Goal: Task Accomplishment & Management: Use online tool/utility

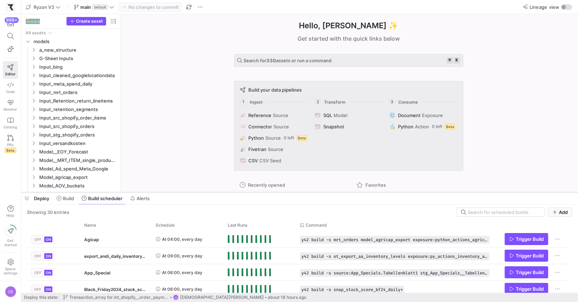
drag, startPoint x: 291, startPoint y: 33, endPoint x: 281, endPoint y: 214, distance: 181.4
click at [281, 194] on div at bounding box center [299, 192] width 557 height 3
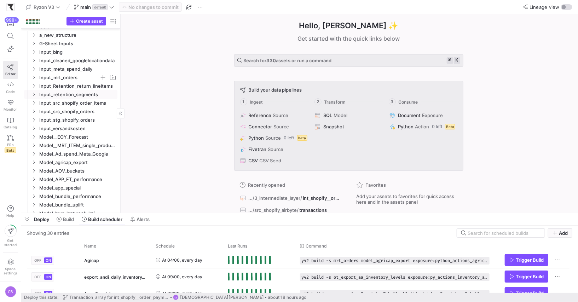
scroll to position [16, 0]
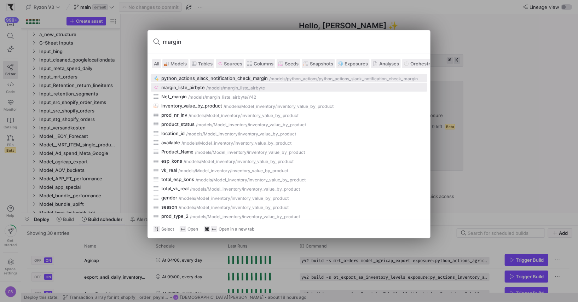
type input "margin"
click at [181, 88] on div "margin_liste_airbyte" at bounding box center [183, 88] width 44 height 6
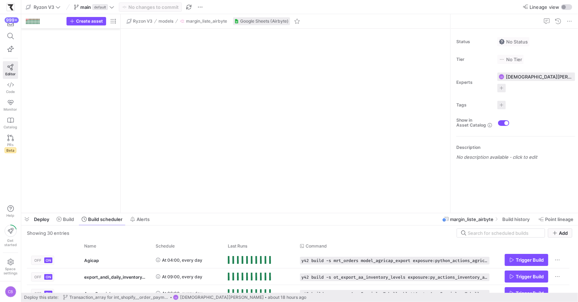
scroll to position [1513, 0]
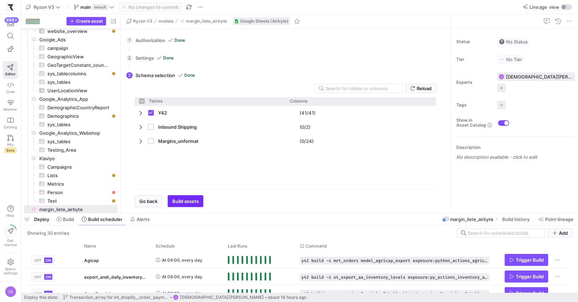
checkbox input "false"
click at [189, 202] on span "Build assets" at bounding box center [185, 201] width 27 height 6
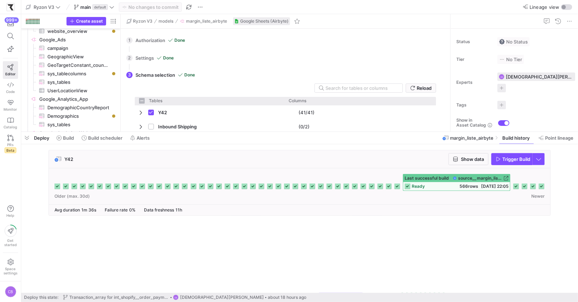
drag, startPoint x: 431, startPoint y: 212, endPoint x: 431, endPoint y: 131, distance: 81.4
click at [431, 131] on div at bounding box center [299, 132] width 557 height 3
click at [468, 160] on span "Show data" at bounding box center [472, 159] width 23 height 6
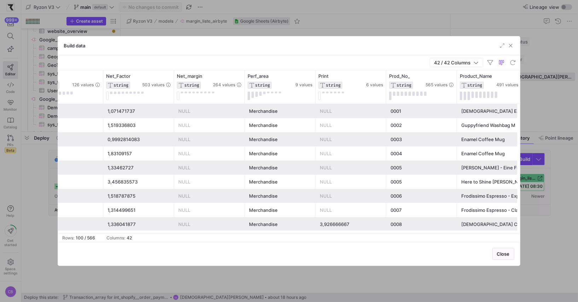
scroll to position [0, 1296]
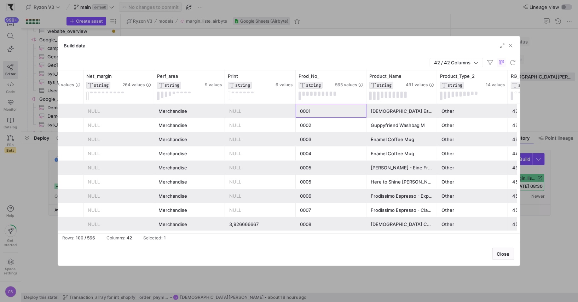
click at [318, 113] on div "0001" at bounding box center [331, 111] width 62 height 14
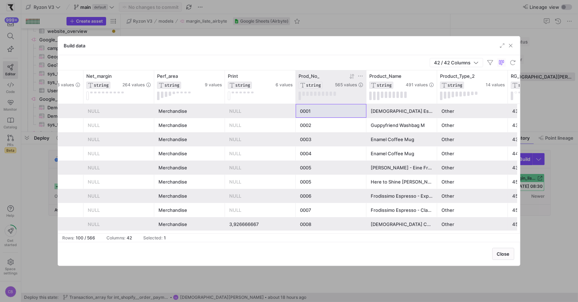
click at [363, 73] on icon at bounding box center [361, 76] width 6 height 6
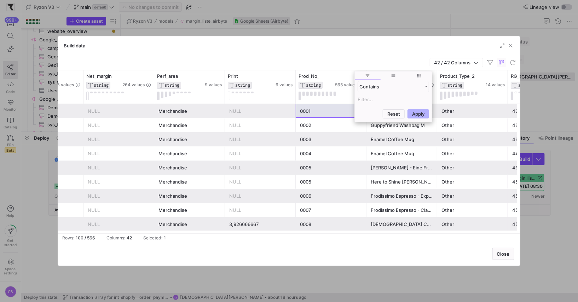
click at [360, 61] on div "42 / 42 Columns" at bounding box center [289, 62] width 462 height 15
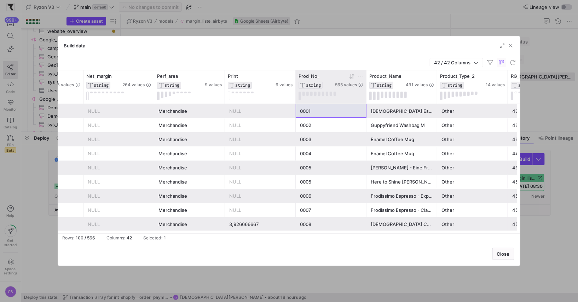
click at [361, 74] on icon at bounding box center [361, 76] width 6 height 6
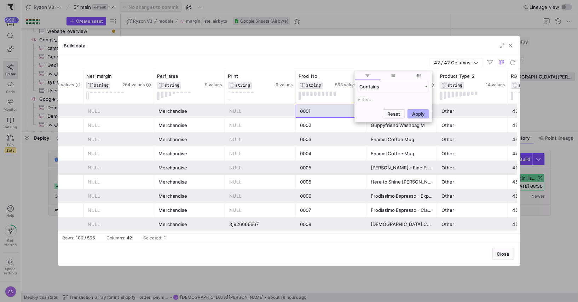
click at [360, 98] on input "Filter Value" at bounding box center [393, 99] width 71 height 8
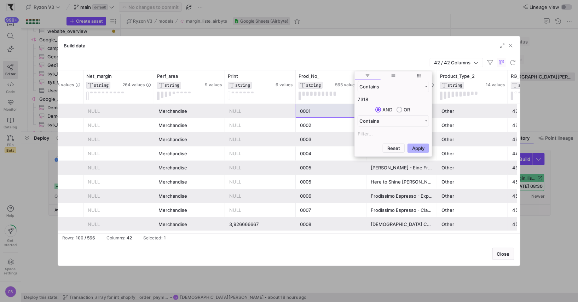
type input "7318"
click at [417, 152] on div "Reset Apply" at bounding box center [393, 148] width 77 height 15
click at [417, 150] on button "Apply" at bounding box center [419, 148] width 22 height 9
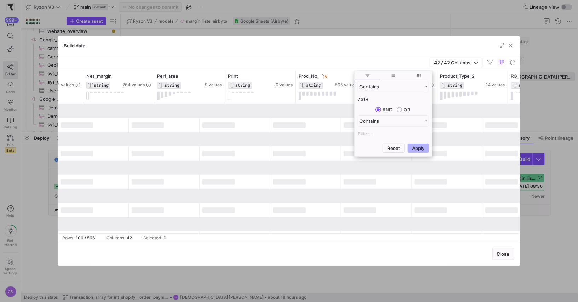
click at [409, 62] on div "42 / 42 Columns" at bounding box center [289, 62] width 462 height 15
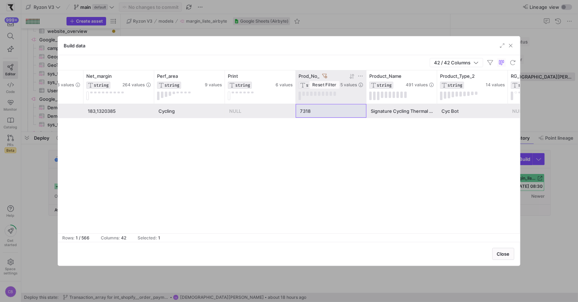
click at [323, 75] on icon at bounding box center [324, 76] width 5 height 4
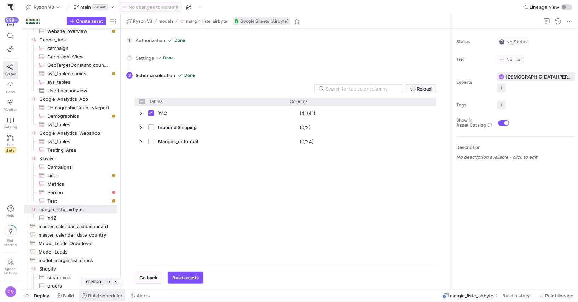
click at [110, 298] on span "Build scheduler" at bounding box center [105, 296] width 34 height 6
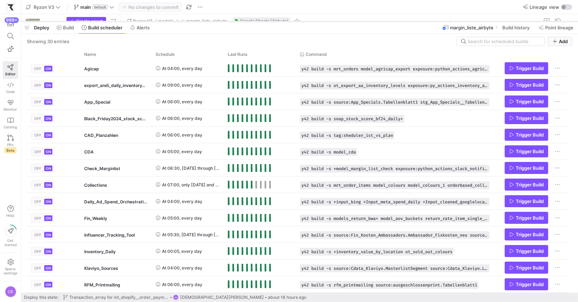
drag, startPoint x: 139, startPoint y: 172, endPoint x: 186, endPoint y: 21, distance: 158.4
click at [186, 21] on div at bounding box center [299, 21] width 557 height 3
click at [522, 33] on span at bounding box center [516, 27] width 34 height 11
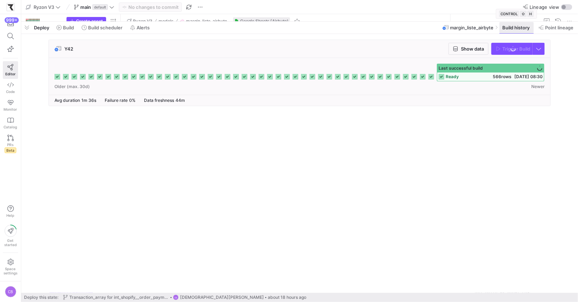
click at [522, 33] on span at bounding box center [516, 27] width 34 height 11
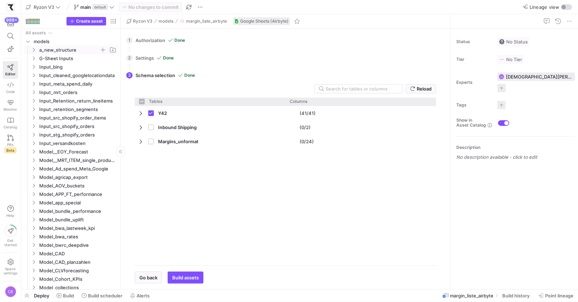
click at [33, 48] on icon "Press SPACE to select this row." at bounding box center [34, 50] width 2 height 4
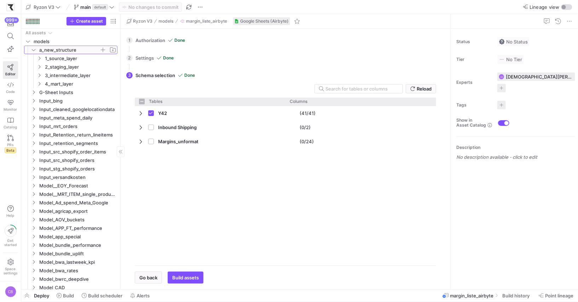
click at [33, 48] on icon at bounding box center [33, 50] width 5 height 4
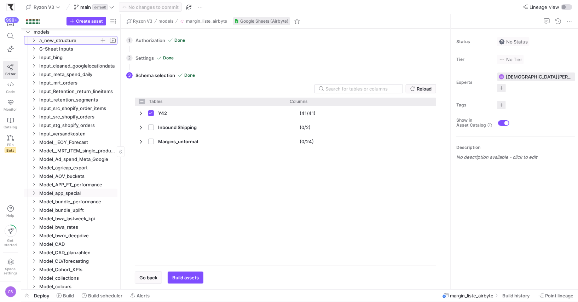
scroll to position [38, 0]
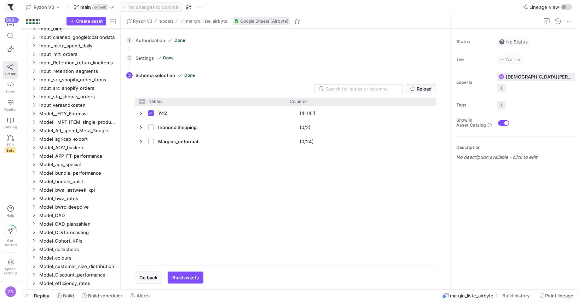
click at [289, 202] on div "Y42 (41/41) Inbound Shipping (0/2) Margins_unformat" at bounding box center [285, 183] width 301 height 154
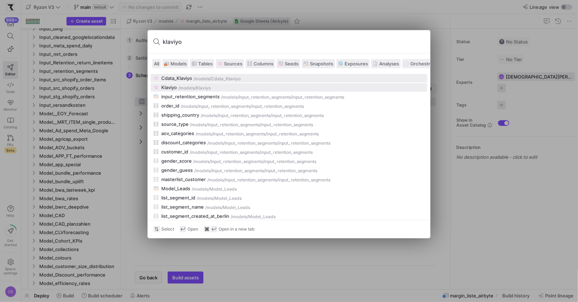
type input "klaviyo"
click at [215, 85] on div "Klaviyo /models /Klaviyo" at bounding box center [289, 88] width 271 height 6
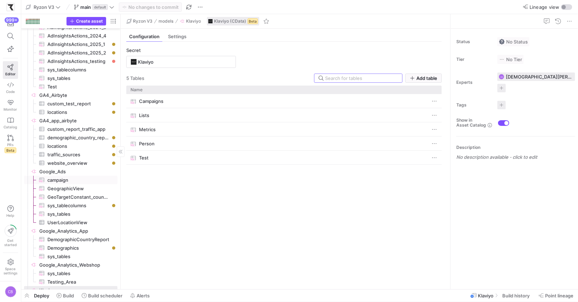
scroll to position [1371, 0]
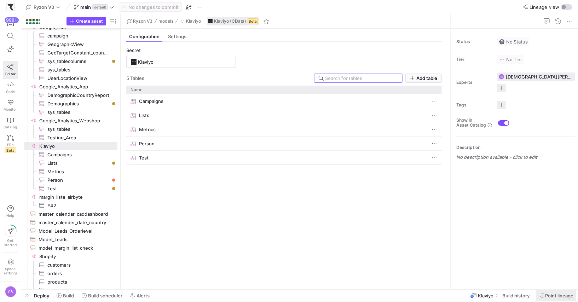
click at [547, 300] on span at bounding box center [556, 295] width 40 height 11
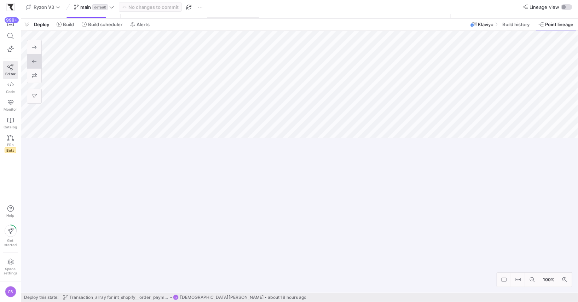
drag, startPoint x: 398, startPoint y: 172, endPoint x: 425, endPoint y: 17, distance: 157.0
click at [425, 17] on div at bounding box center [299, 18] width 557 height 3
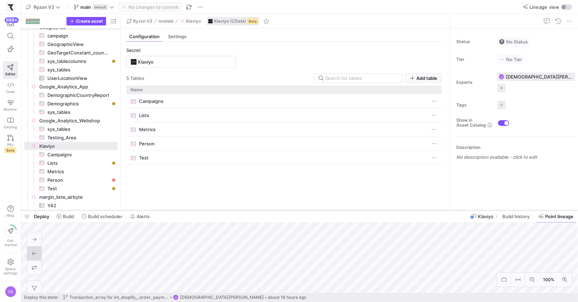
drag, startPoint x: 388, startPoint y: 17, endPoint x: 410, endPoint y: 209, distance: 193.2
click at [410, 209] on div at bounding box center [299, 210] width 557 height 3
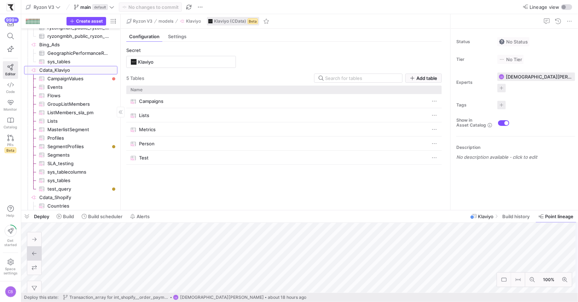
click at [55, 71] on span "Cdata_Klaviyo​​​​​​​​" at bounding box center [77, 70] width 77 height 8
type input "Cdata_Klaviyo"
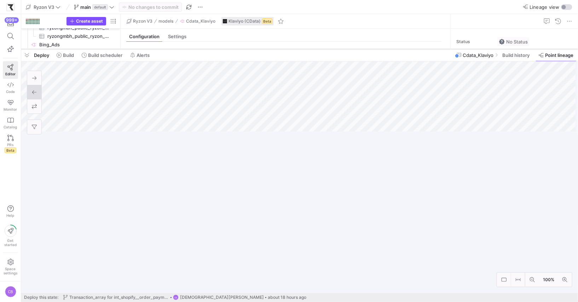
drag, startPoint x: 206, startPoint y: 210, endPoint x: 215, endPoint y: 48, distance: 161.9
click at [215, 48] on div at bounding box center [299, 49] width 557 height 3
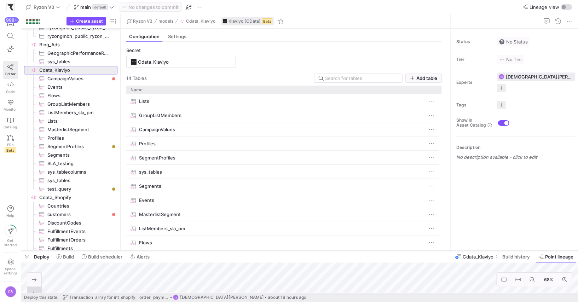
drag, startPoint x: 244, startPoint y: 48, endPoint x: 293, endPoint y: 252, distance: 209.3
click at [293, 252] on div at bounding box center [299, 250] width 557 height 3
click at [71, 149] on span "SegmentProfiles​​​​​​​​​" at bounding box center [78, 147] width 62 height 8
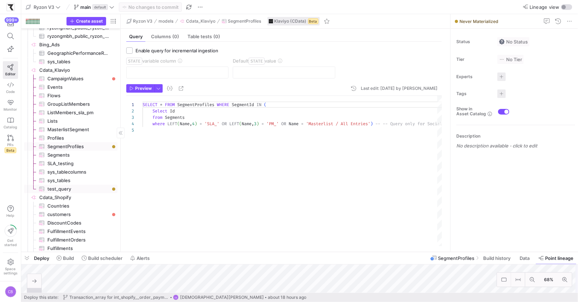
click at [63, 188] on span "test_query​​​​​​​​​" at bounding box center [78, 189] width 62 height 8
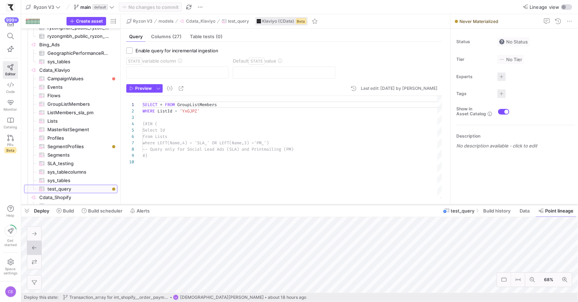
drag, startPoint x: 353, startPoint y: 252, endPoint x: 365, endPoint y: 204, distance: 48.8
click at [365, 204] on div at bounding box center [299, 204] width 557 height 3
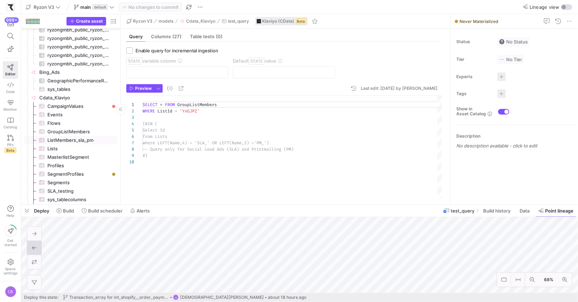
scroll to position [752, 0]
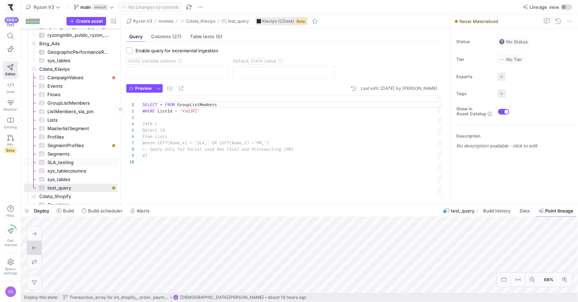
click at [75, 164] on span "SLA_testing​​​​​​​​​" at bounding box center [78, 162] width 62 height 8
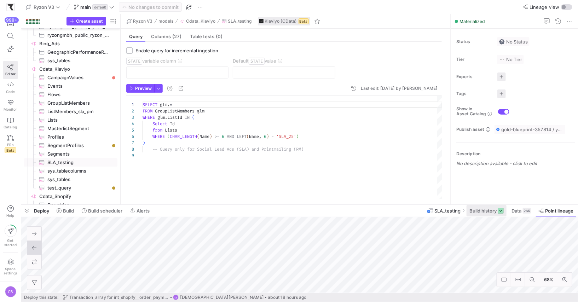
click at [489, 213] on span "Build history" at bounding box center [482, 211] width 27 height 6
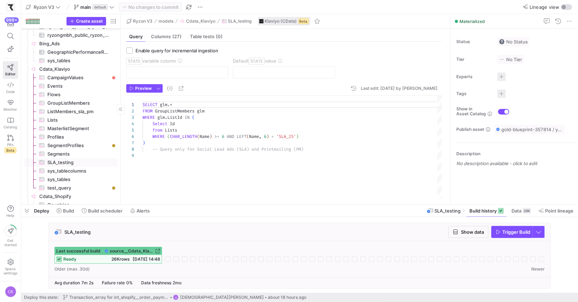
scroll to position [750, 0]
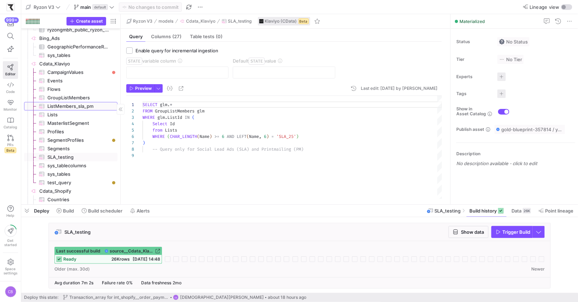
click at [75, 107] on span "ListMembers_sla_pm​​​​​​​​​" at bounding box center [78, 106] width 62 height 8
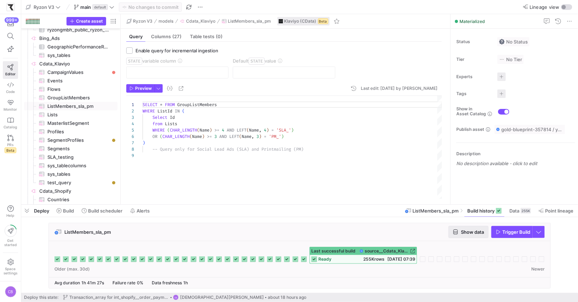
click at [460, 236] on span "button" at bounding box center [468, 231] width 39 height 11
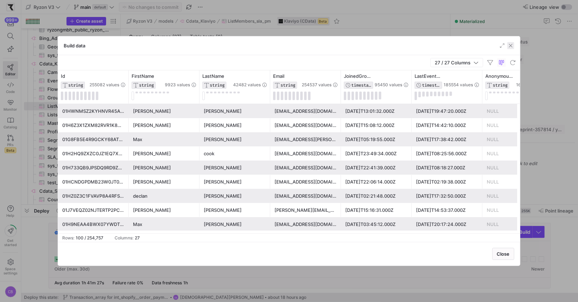
click at [513, 44] on span "button" at bounding box center [510, 45] width 7 height 7
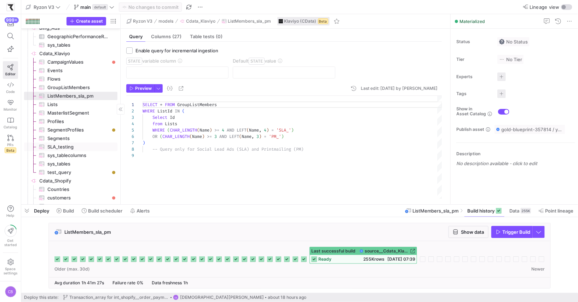
scroll to position [765, 0]
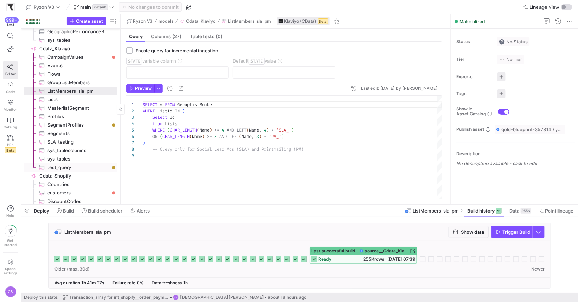
click at [58, 168] on span "test_query​​​​​​​​​" at bounding box center [78, 167] width 62 height 8
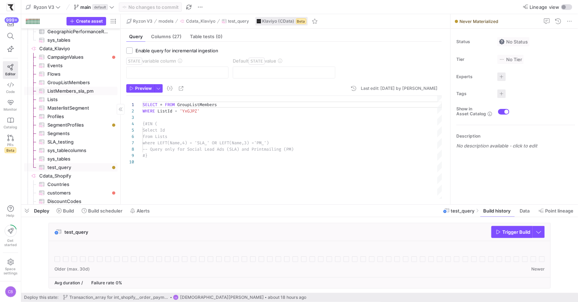
click at [82, 92] on span "ListMembers_sla_pm​​​​​​​​​" at bounding box center [78, 91] width 62 height 8
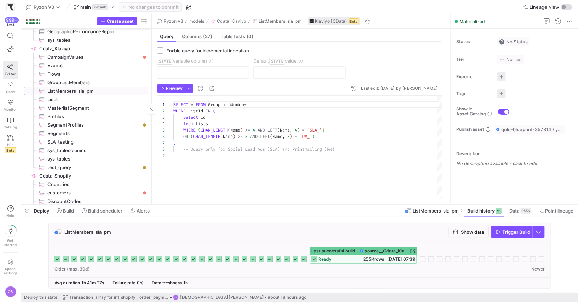
drag, startPoint x: 120, startPoint y: 75, endPoint x: 151, endPoint y: 75, distance: 30.8
click at [151, 75] on div at bounding box center [151, 109] width 0 height 190
click at [356, 141] on div "SELECT * FROM GroupListMembers WHERE ListId IN ( Select Id from Lists WHERE ( C…" at bounding box center [307, 148] width 269 height 104
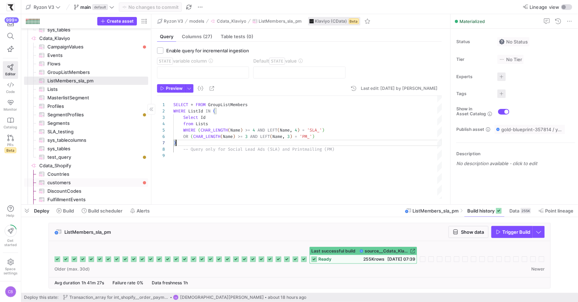
scroll to position [781, 0]
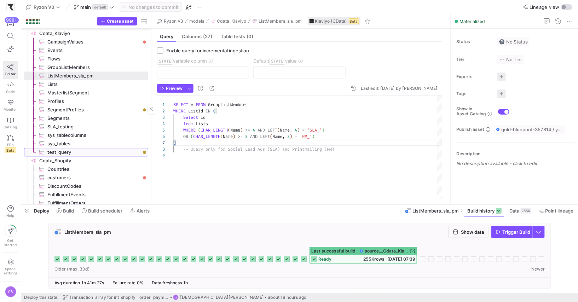
click at [91, 151] on span "test_query​​​​​​​​​" at bounding box center [93, 152] width 93 height 8
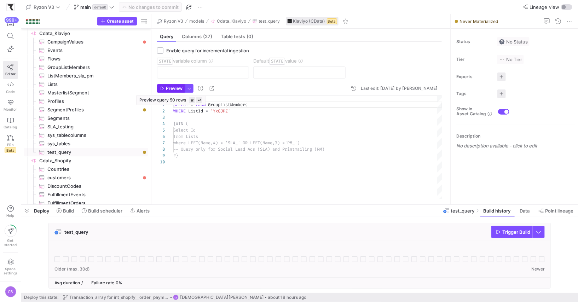
click at [169, 87] on span "Preview" at bounding box center [174, 88] width 17 height 5
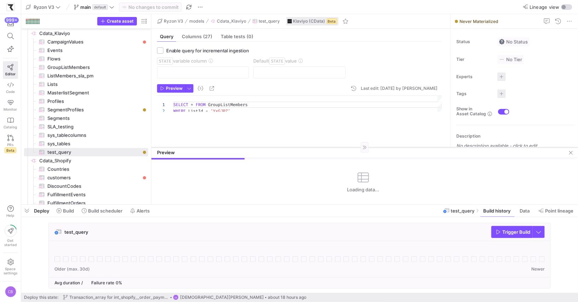
drag, startPoint x: 184, startPoint y: 80, endPoint x: 202, endPoint y: 157, distance: 78.9
click at [202, 148] on div at bounding box center [364, 147] width 427 height 0
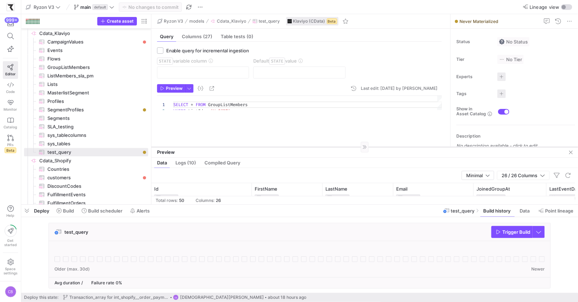
drag, startPoint x: 314, startPoint y: 157, endPoint x: 327, endPoint y: 149, distance: 15.5
click at [327, 147] on div at bounding box center [364, 147] width 427 height 0
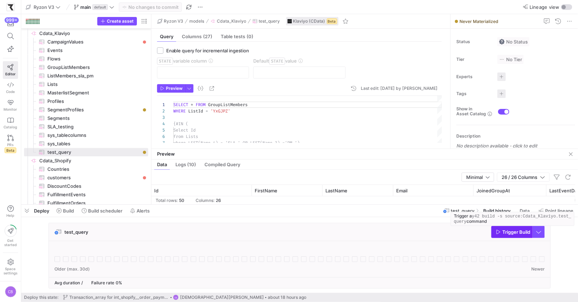
click at [511, 231] on span "Trigger Build" at bounding box center [516, 232] width 28 height 6
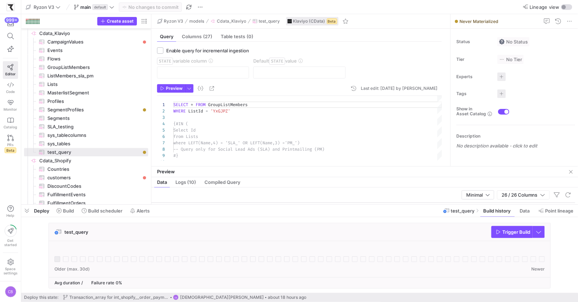
drag, startPoint x: 247, startPoint y: 149, endPoint x: 252, endPoint y: 167, distance: 18.5
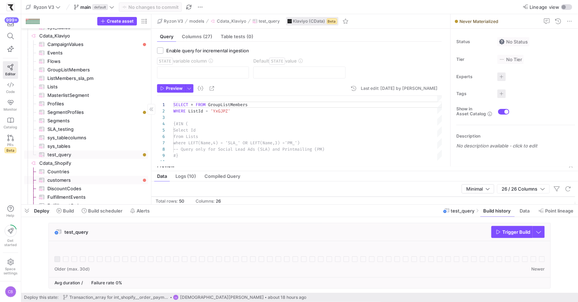
scroll to position [778, 0]
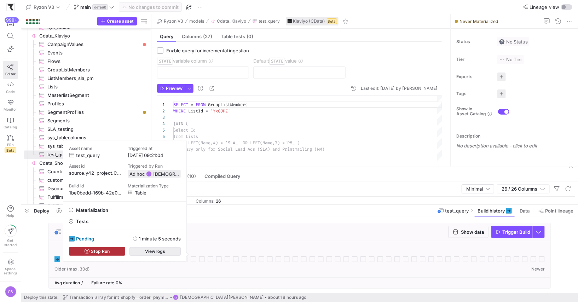
click at [144, 249] on span "button" at bounding box center [155, 252] width 51 height 8
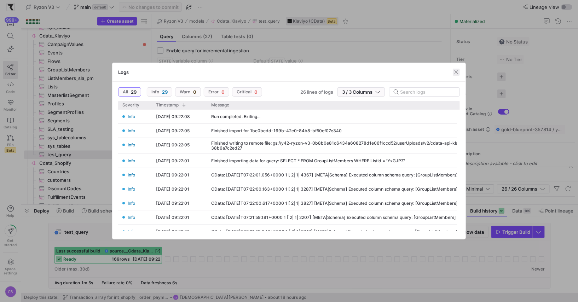
click at [459, 75] on span "button" at bounding box center [456, 72] width 7 height 7
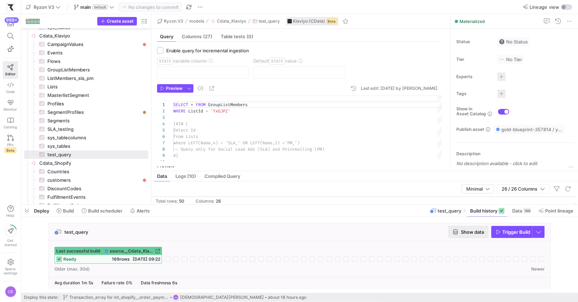
click at [474, 234] on span "Show data" at bounding box center [472, 232] width 23 height 6
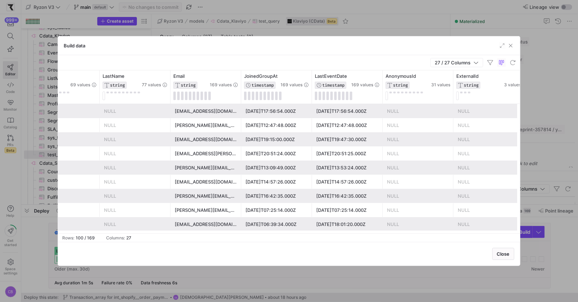
scroll to position [0, 103]
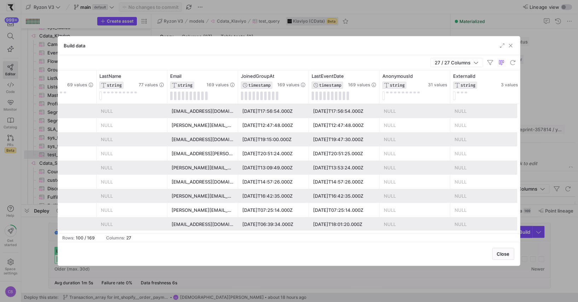
drag, startPoint x: 510, startPoint y: 46, endPoint x: 503, endPoint y: 56, distance: 12.4
click at [510, 46] on span "button" at bounding box center [510, 45] width 7 height 7
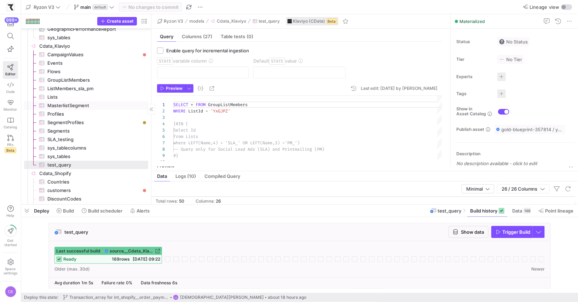
scroll to position [763, 0]
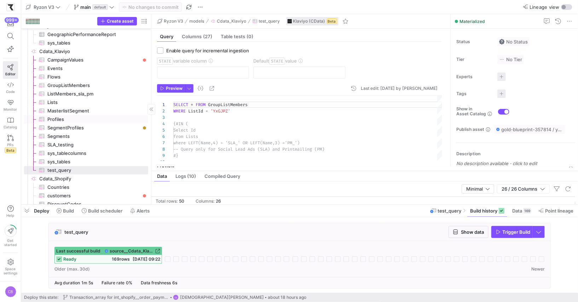
click at [82, 117] on span "Profiles​​​​​​​​​" at bounding box center [93, 119] width 93 height 8
type textarea "Select * FROM Profiles"
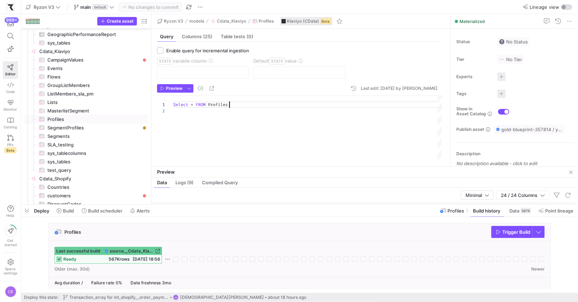
click at [245, 106] on div "Select * FROM Profiles" at bounding box center [307, 129] width 269 height 66
click at [189, 85] on span "button" at bounding box center [189, 89] width 8 height 8
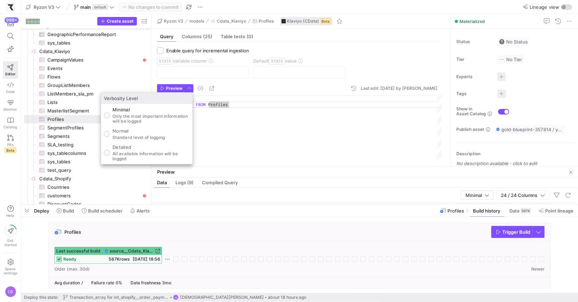
click at [125, 149] on p "Detailed" at bounding box center [150, 147] width 77 height 6
click at [110, 150] on input "Detailed All available information will be logged" at bounding box center [107, 153] width 6 height 6
radio input "true"
click at [174, 88] on div at bounding box center [289, 151] width 578 height 302
click at [174, 88] on span "Preview" at bounding box center [174, 88] width 17 height 5
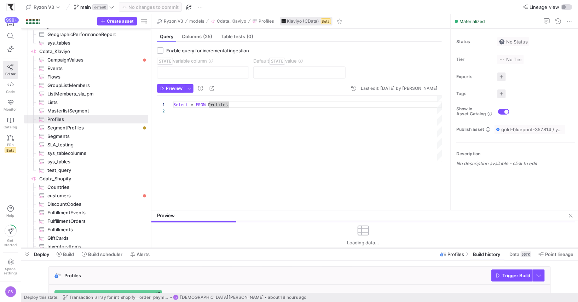
drag, startPoint x: 272, startPoint y: 204, endPoint x: 277, endPoint y: 247, distance: 43.4
click at [277, 247] on div at bounding box center [299, 248] width 557 height 3
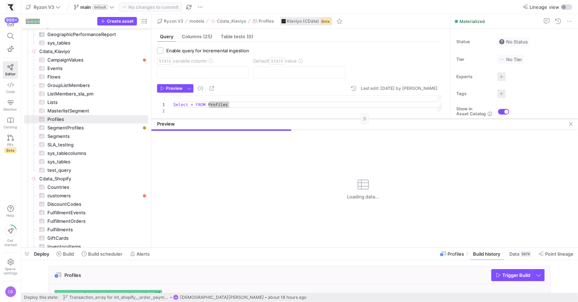
drag, startPoint x: 270, startPoint y: 210, endPoint x: 276, endPoint y: 119, distance: 91.5
click at [276, 119] on div at bounding box center [364, 119] width 427 height 0
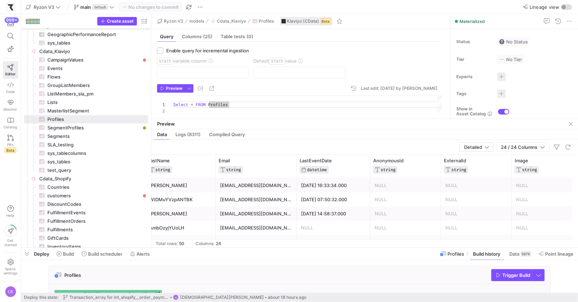
scroll to position [0, 179]
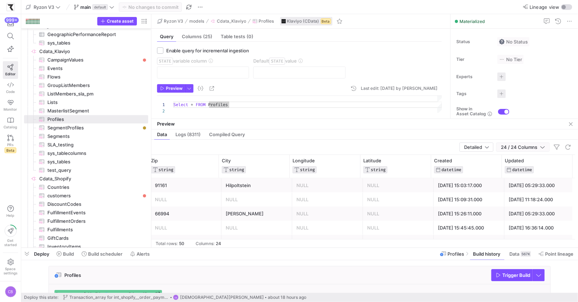
click at [546, 144] on span "button" at bounding box center [523, 147] width 53 height 8
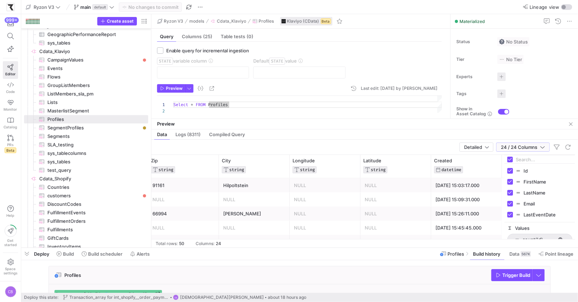
click at [546, 144] on span "button" at bounding box center [523, 147] width 53 height 8
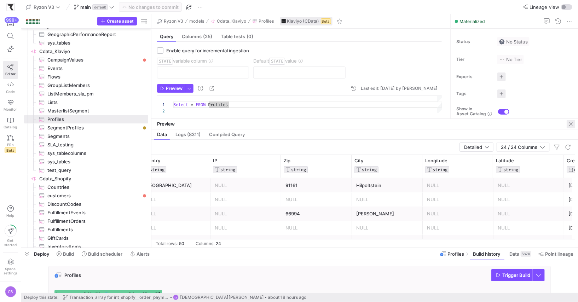
click at [571, 125] on span "button" at bounding box center [571, 124] width 8 height 8
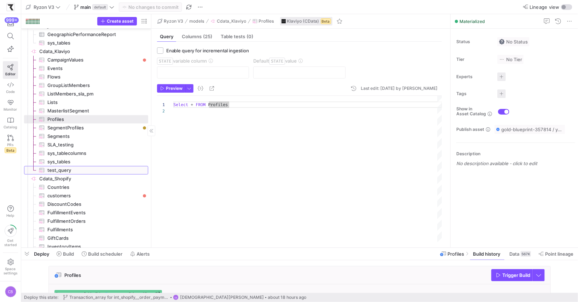
click at [65, 170] on span "test_query​​​​​​​​​" at bounding box center [93, 170] width 93 height 8
type textarea "SELECT * FROM GroupListMembers WHERE ListId = 'YxGJPZ' {#IN ( Select Id from Li…"
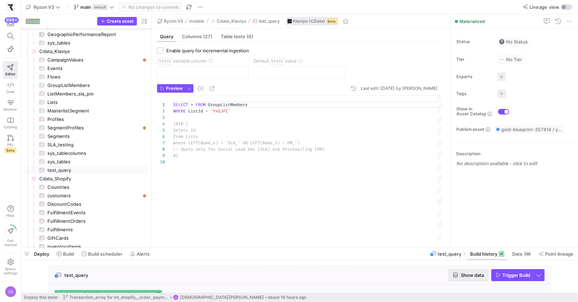
click at [462, 274] on span "Show data" at bounding box center [472, 275] width 23 height 6
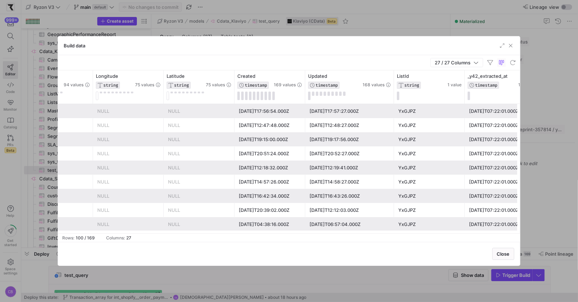
drag, startPoint x: 376, startPoint y: 80, endPoint x: 414, endPoint y: 79, distance: 38.2
click at [395, 79] on div at bounding box center [393, 86] width 3 height 33
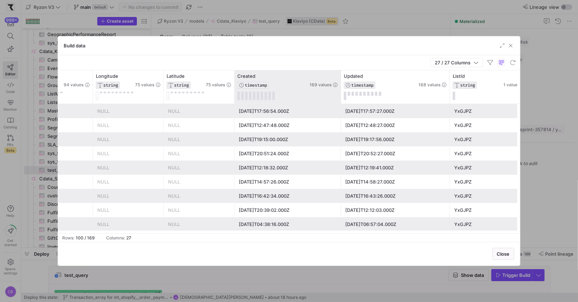
drag, startPoint x: 304, startPoint y: 92, endPoint x: 339, endPoint y: 101, distance: 36.8
click at [339, 101] on div at bounding box center [340, 86] width 3 height 33
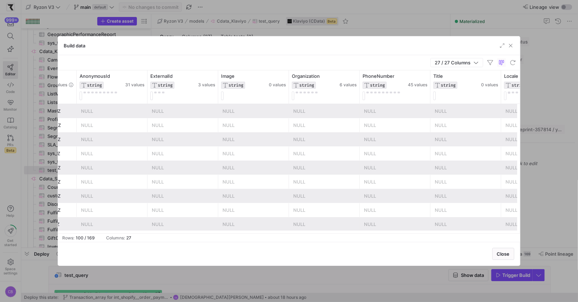
scroll to position [0, 469]
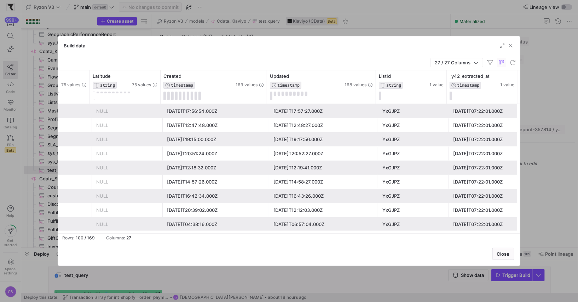
click at [410, 161] on div "YxGJPZ" at bounding box center [413, 168] width 62 height 14
click at [409, 154] on div "YxGJPZ" at bounding box center [413, 154] width 62 height 14
click at [409, 161] on div "YxGJPZ" at bounding box center [413, 168] width 62 height 14
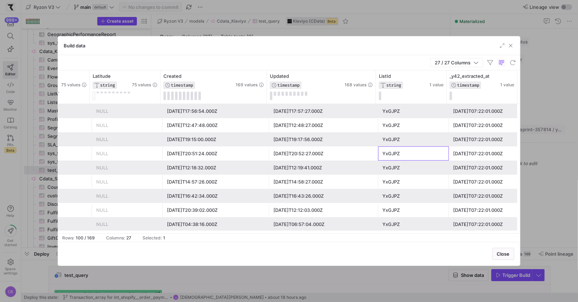
click at [409, 156] on div "YxGJPZ" at bounding box center [413, 154] width 62 height 14
click at [410, 165] on div "YxGJPZ" at bounding box center [413, 168] width 62 height 14
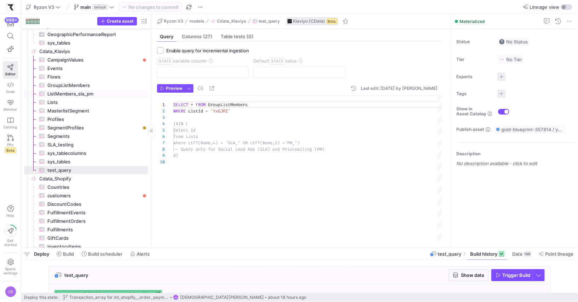
click at [64, 91] on span "ListMembers_sla_pm​​​​​​​​​" at bounding box center [93, 94] width 93 height 8
type textarea "SELECT * FROM GroupListMembers WHERE ListId IN ( Select Id from Lists WHERE (CH…"
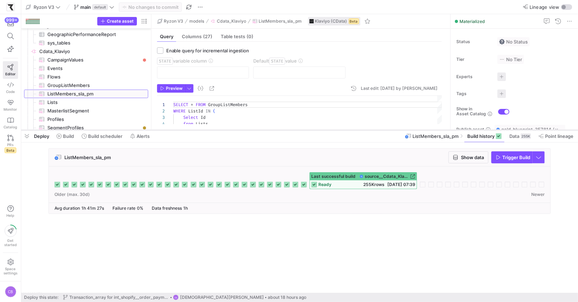
drag, startPoint x: 479, startPoint y: 247, endPoint x: 486, endPoint y: 121, distance: 126.8
click at [486, 129] on div at bounding box center [299, 130] width 557 height 3
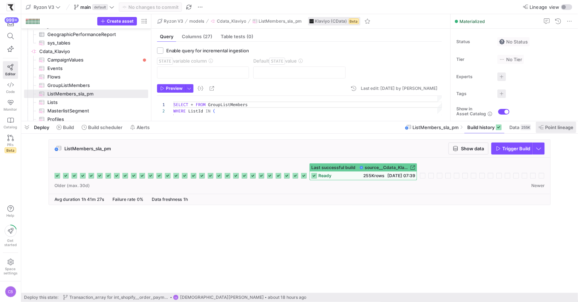
click at [562, 127] on span "Point lineage" at bounding box center [559, 128] width 28 height 6
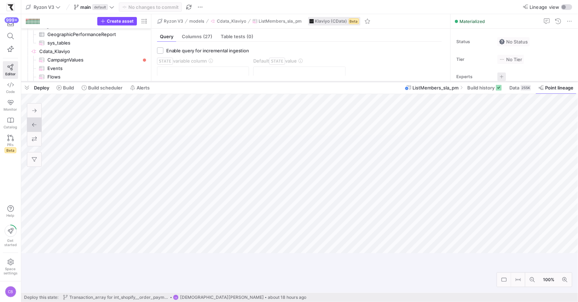
drag, startPoint x: 342, startPoint y: 121, endPoint x: 333, endPoint y: 81, distance: 40.6
click at [333, 81] on div at bounding box center [299, 81] width 557 height 3
click at [561, 91] on span at bounding box center [556, 87] width 40 height 11
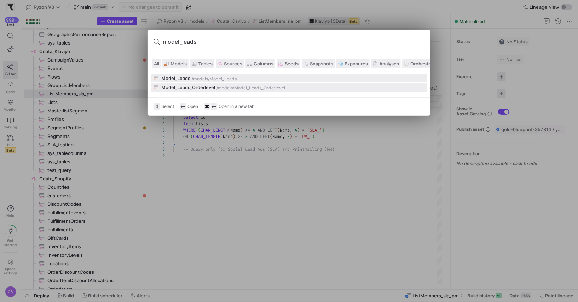
type input "model_leads"
click at [207, 89] on div "Model_Leads_Orderlevel" at bounding box center [188, 88] width 54 height 6
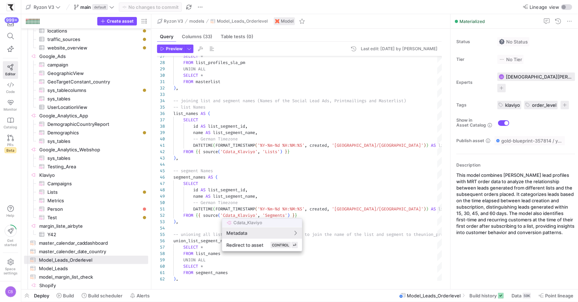
click at [340, 215] on div at bounding box center [289, 151] width 578 height 302
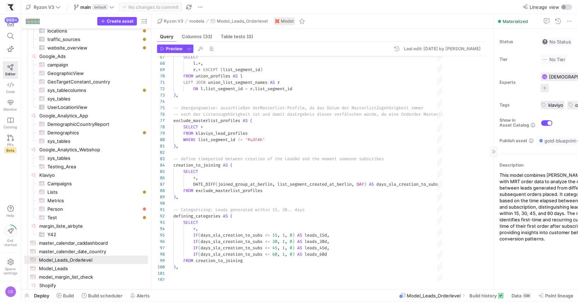
drag, startPoint x: 450, startPoint y: 214, endPoint x: 498, endPoint y: 217, distance: 47.5
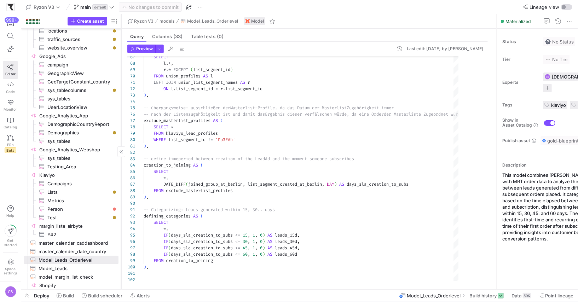
drag, startPoint x: 151, startPoint y: 169, endPoint x: 121, endPoint y: 169, distance: 29.7
click at [121, 169] on div at bounding box center [121, 151] width 0 height 275
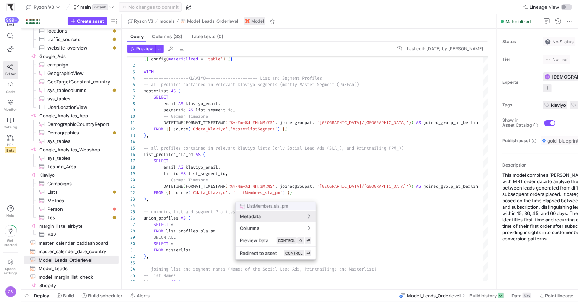
click at [309, 154] on div at bounding box center [289, 151] width 578 height 302
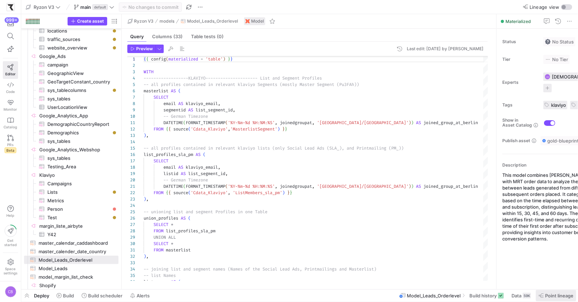
click at [560, 293] on span "Point lineage" at bounding box center [559, 296] width 28 height 6
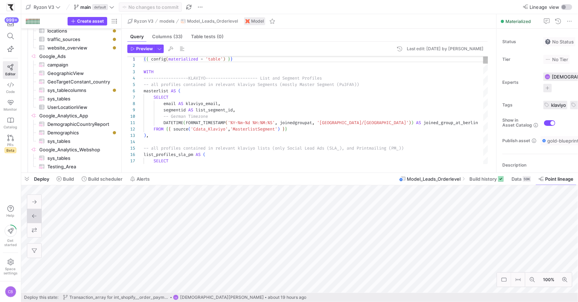
type textarea "DATETIME(FORMAT_TIMESTAMP('%Y-%m-%d %H:%M:%S', joinedgroupat, 'Europe/Berlin'))…"
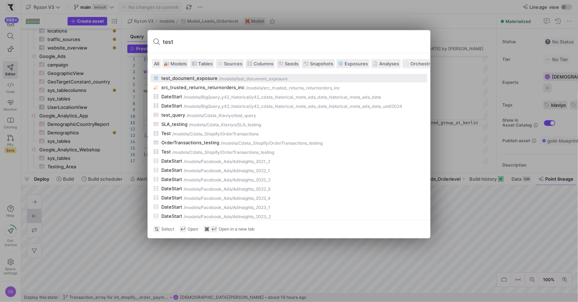
type input "test"
click at [207, 81] on button "test_document_exposure /models /test_document_exposure" at bounding box center [289, 78] width 277 height 8
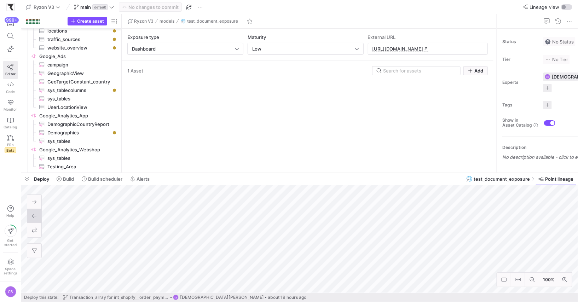
scroll to position [1689, 0]
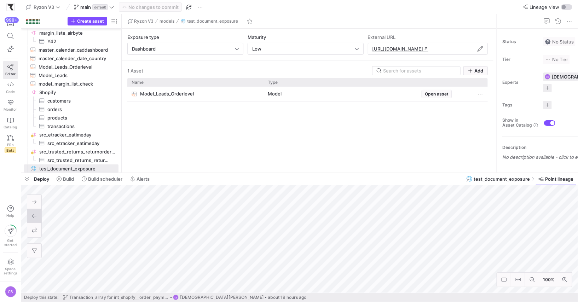
click at [408, 48] on span "https://lookerstudio.google.com/reporting/b7d142c9-242d-4a88-a359-ad459fd98d06/…" at bounding box center [398, 49] width 52 height 6
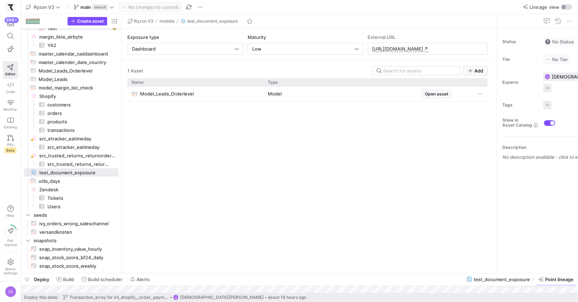
scroll to position [1684, 0]
drag, startPoint x: 341, startPoint y: 173, endPoint x: 336, endPoint y: 266, distance: 92.8
click at [339, 272] on div at bounding box center [299, 273] width 557 height 3
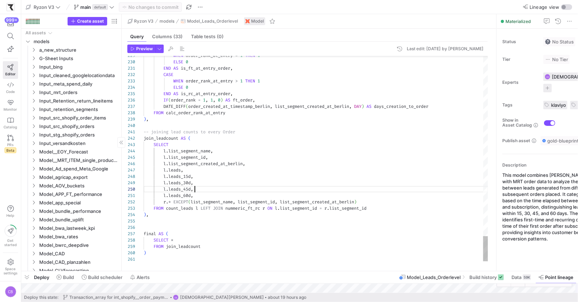
click at [34, 152] on icon "Press SPACE to select this row." at bounding box center [33, 152] width 5 height 4
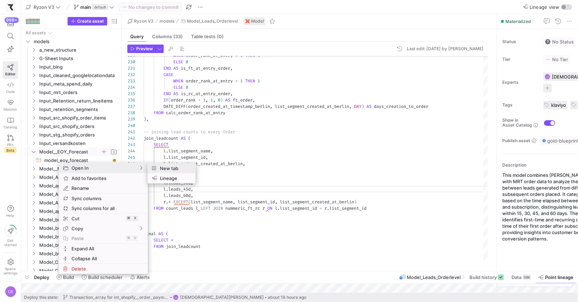
click at [175, 172] on span "New tab" at bounding box center [173, 168] width 33 height 10
type textarea "{{ config(materialized = 'table') }} with input as ( select * from {{ ref('mrt_…"
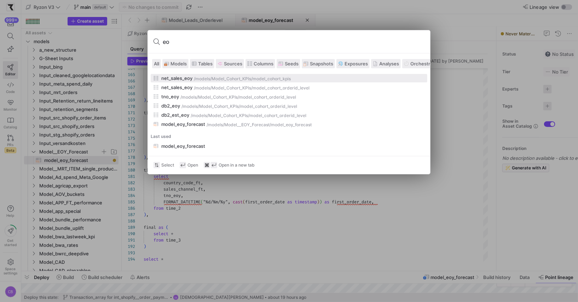
type input "e"
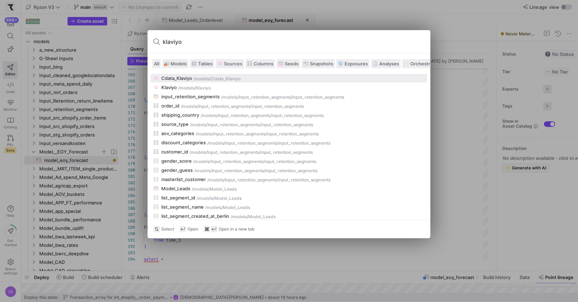
type input "klaviyo"
click at [207, 76] on div "/models" at bounding box center [201, 78] width 16 height 5
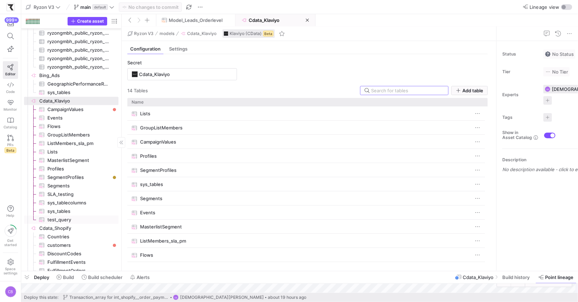
scroll to position [717, 0]
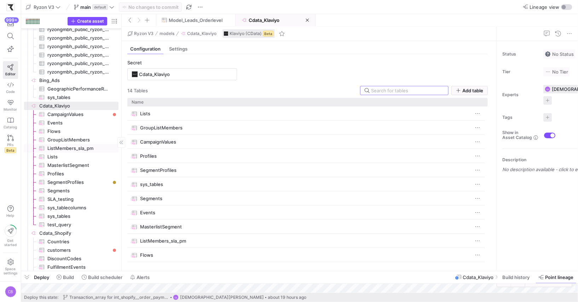
click at [66, 150] on span "ListMembers_sla_pm​​​​​​​​​" at bounding box center [78, 148] width 63 height 8
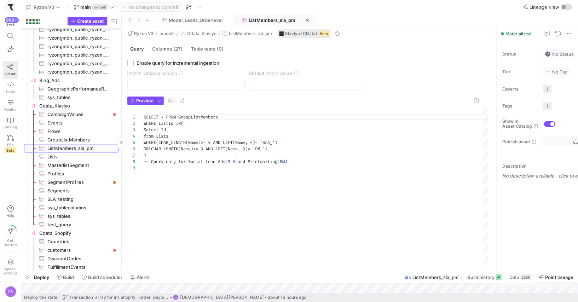
scroll to position [51, 0]
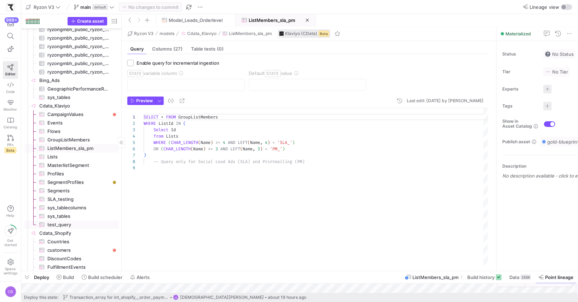
click at [62, 223] on span "test_query​​​​​​​​​" at bounding box center [78, 225] width 63 height 8
type textarea "SELECT * FROM GroupListMembers WHERE ListId = 'YxGJPZ' {#IN ( Select Id from Li…"
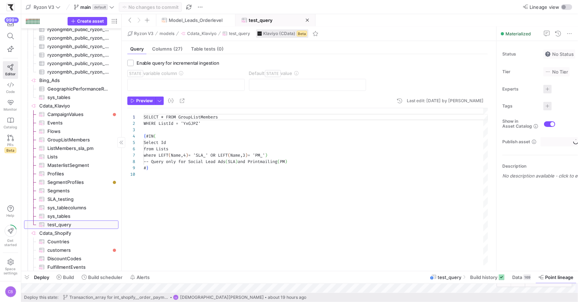
scroll to position [57, 0]
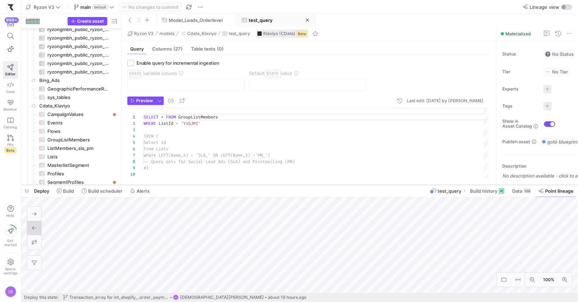
drag, startPoint x: 400, startPoint y: 272, endPoint x: 414, endPoint y: 186, distance: 87.3
click at [414, 186] on div at bounding box center [299, 185] width 557 height 3
click at [478, 191] on span "Build history" at bounding box center [483, 191] width 27 height 6
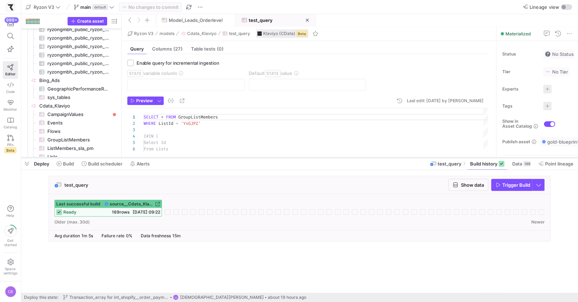
drag, startPoint x: 416, startPoint y: 185, endPoint x: 409, endPoint y: 156, distance: 29.4
click at [409, 156] on div at bounding box center [299, 157] width 557 height 3
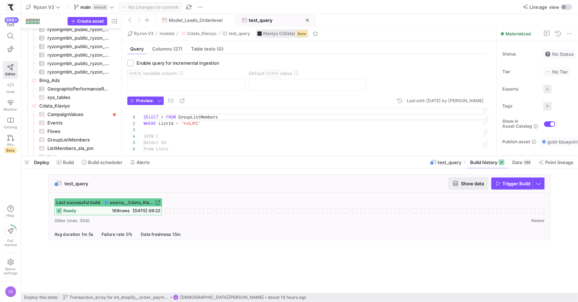
click at [465, 185] on span "Show data" at bounding box center [472, 184] width 23 height 6
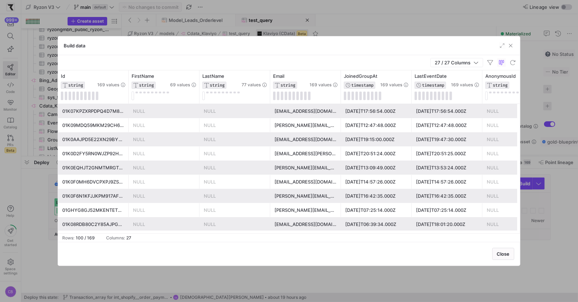
scroll to position [0, 9]
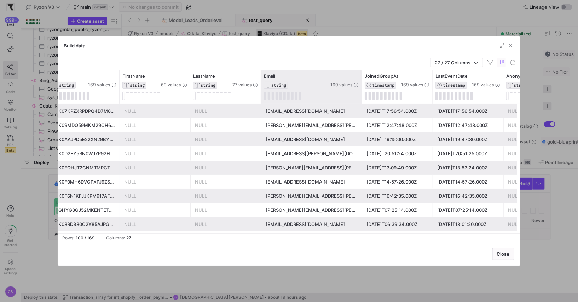
drag, startPoint x: 330, startPoint y: 86, endPoint x: 363, endPoint y: 93, distance: 32.9
click at [363, 93] on div at bounding box center [361, 86] width 3 height 33
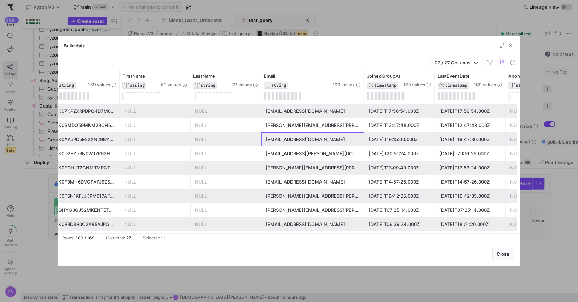
click at [340, 141] on div "markuskonrad.biom@gmail.com" at bounding box center [313, 140] width 94 height 14
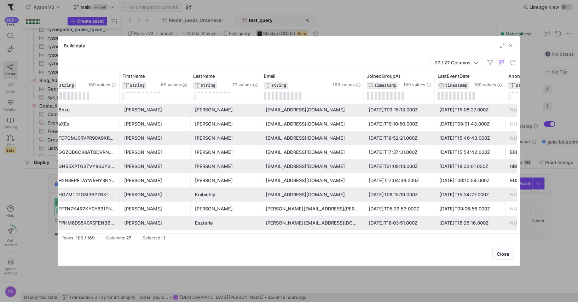
scroll to position [790, 0]
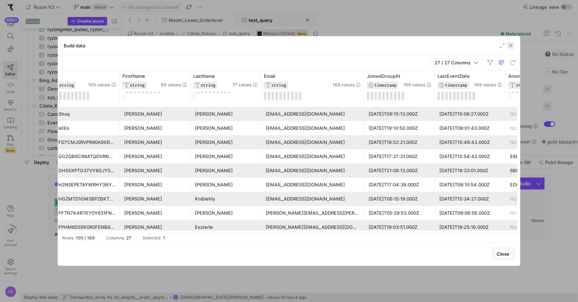
click at [511, 44] on span "button" at bounding box center [510, 45] width 7 height 7
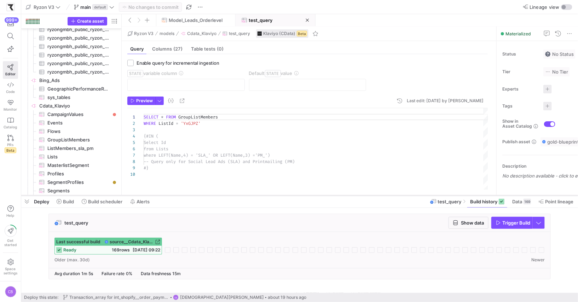
drag, startPoint x: 259, startPoint y: 156, endPoint x: 269, endPoint y: 195, distance: 40.6
click at [269, 195] on div at bounding box center [299, 195] width 557 height 3
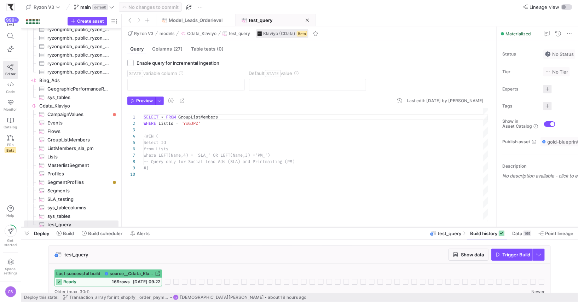
drag, startPoint x: 259, startPoint y: 195, endPoint x: 268, endPoint y: 226, distance: 33.0
click at [268, 226] on div at bounding box center [299, 227] width 557 height 3
click at [193, 125] on div "SELECT * FROM GroupListMembers WHERE ListId = 'YxGJPZ' {#IN ( Select Id from Li…" at bounding box center [316, 165] width 345 height 114
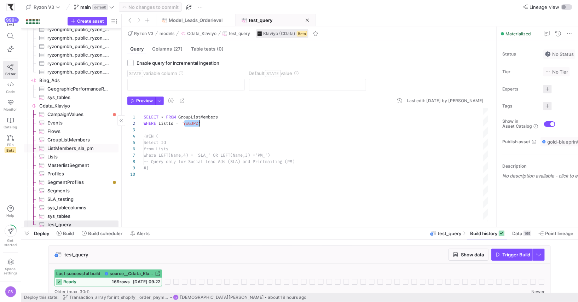
click at [85, 150] on span "ListMembers_sla_pm​​​​​​​​​" at bounding box center [78, 148] width 63 height 8
type textarea "SELECT * FROM GroupListMembers WHERE ListId IN ( Select Id from Lists WHERE (CH…"
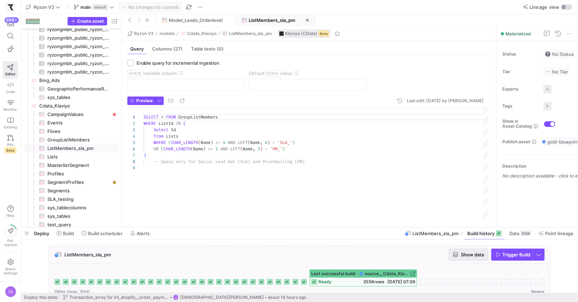
click at [458, 256] on icon "button" at bounding box center [455, 254] width 5 height 5
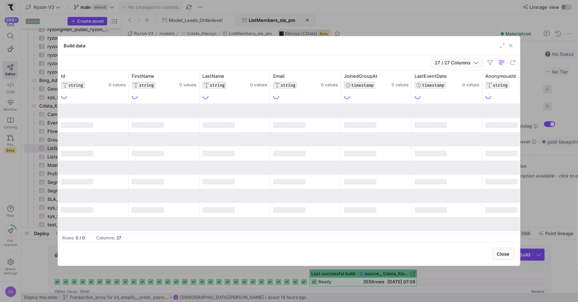
click at [476, 63] on icon "button" at bounding box center [476, 62] width 5 height 5
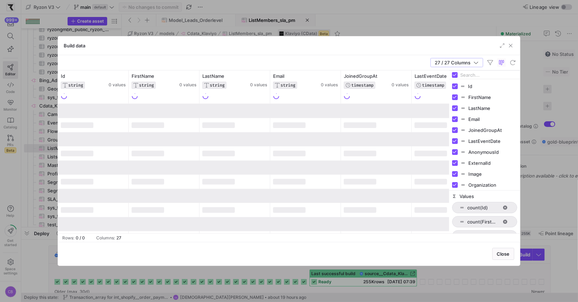
click at [477, 73] on input "Filter Columns Input" at bounding box center [489, 75] width 57 height 14
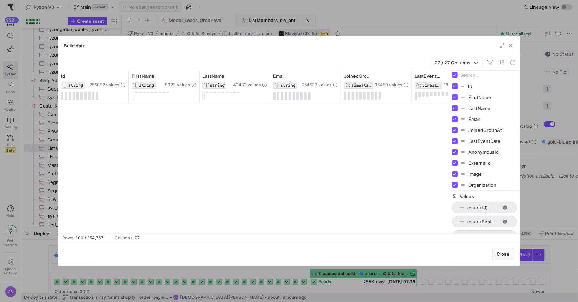
click at [482, 40] on div "Build data" at bounding box center [289, 45] width 462 height 19
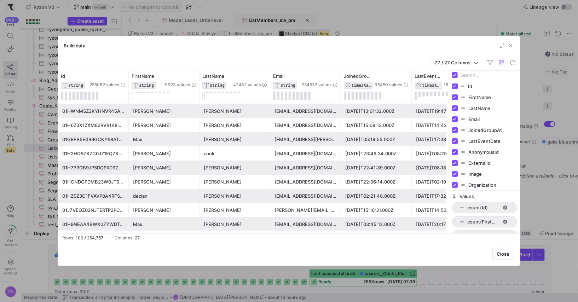
click at [295, 109] on div "dpmarion@outlook.com" at bounding box center [305, 111] width 62 height 14
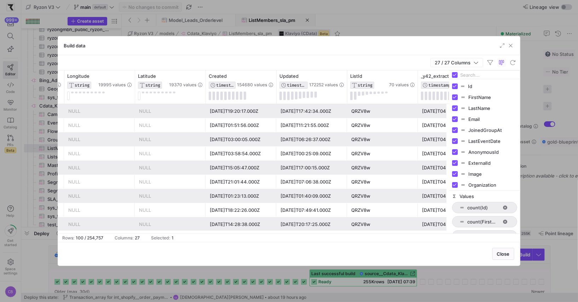
scroll to position [0, 1521]
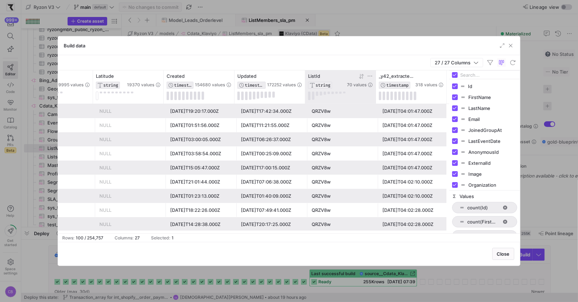
click at [369, 74] on icon at bounding box center [370, 76] width 6 height 6
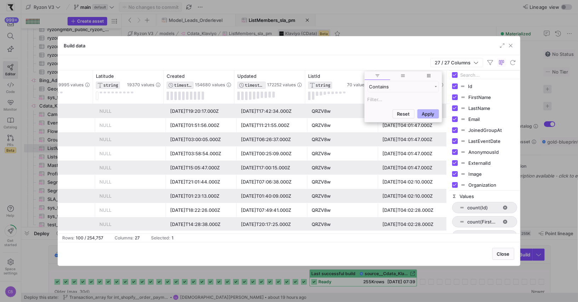
click at [378, 101] on input "Filter Value" at bounding box center [403, 99] width 71 height 8
click at [377, 100] on input "Filter Value" at bounding box center [403, 99] width 71 height 8
click at [371, 102] on input "Filter Value" at bounding box center [403, 99] width 71 height 8
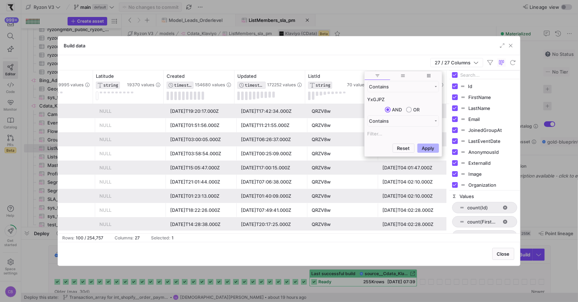
type input "YxGJPZ"
click at [417, 144] on button "Apply" at bounding box center [428, 148] width 22 height 9
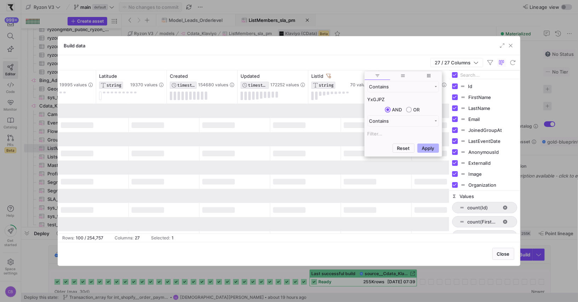
click at [403, 43] on div "Build data" at bounding box center [289, 45] width 462 height 19
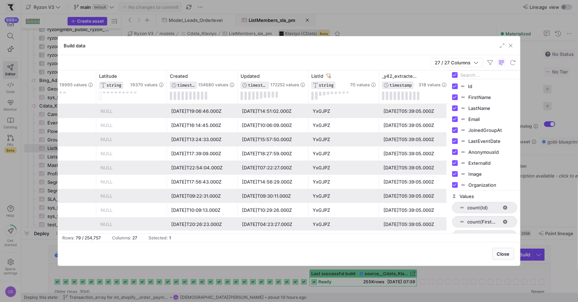
click at [314, 155] on div "YxGJPZ" at bounding box center [344, 154] width 62 height 14
click at [334, 115] on div "YxGJPZ" at bounding box center [344, 111] width 62 height 14
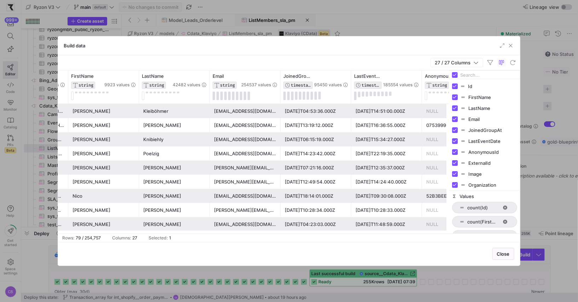
scroll to position [0, 18]
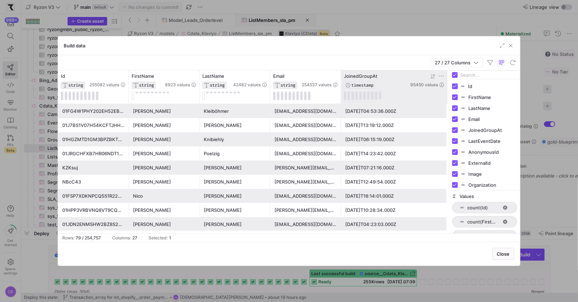
drag, startPoint x: 410, startPoint y: 82, endPoint x: 441, endPoint y: 82, distance: 31.1
click at [446, 82] on div at bounding box center [447, 86] width 3 height 33
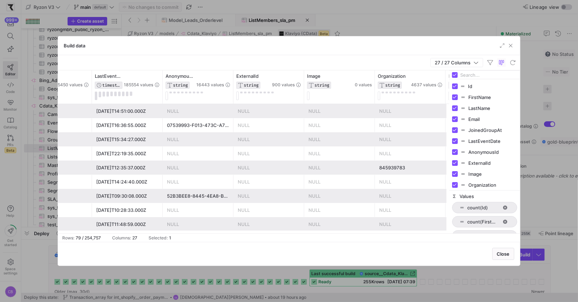
scroll to position [0, 363]
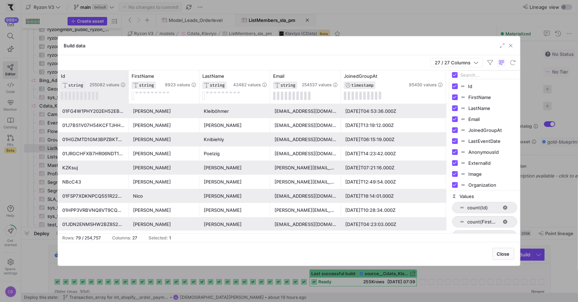
drag, startPoint x: 127, startPoint y: 98, endPoint x: 157, endPoint y: 98, distance: 29.7
click at [130, 98] on div at bounding box center [128, 86] width 3 height 33
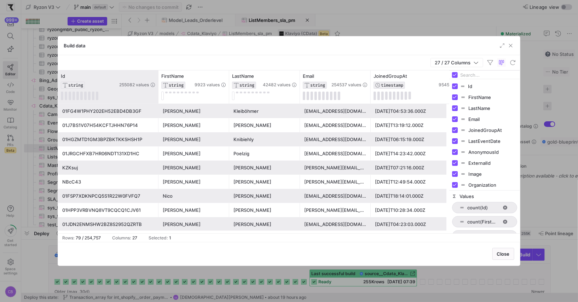
drag, startPoint x: 157, startPoint y: 98, endPoint x: 163, endPoint y: 98, distance: 6.0
click at [160, 98] on div at bounding box center [158, 86] width 3 height 33
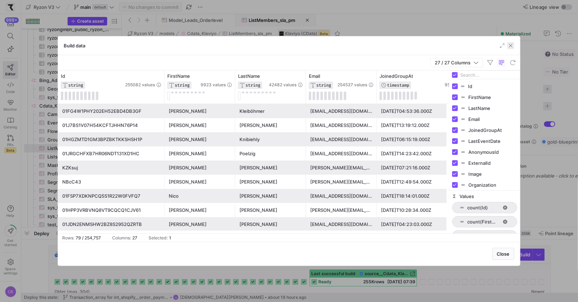
click at [514, 44] on span "button" at bounding box center [510, 45] width 7 height 7
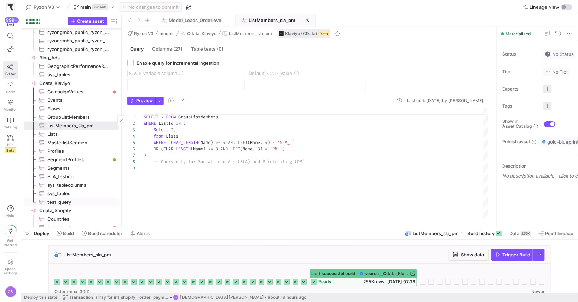
scroll to position [753, 0]
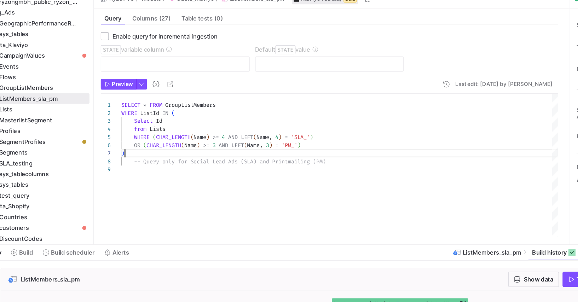
click at [295, 156] on div "SELECT * FROM GroupListMembers WHERE ListId IN ( Select Id from Lists WHERE ( C…" at bounding box center [316, 165] width 345 height 114
click at [225, 131] on div "SELECT * FROM GroupListMembers WHERE ListId IN ( Select Id from Lists WHERE ( C…" at bounding box center [316, 165] width 345 height 114
drag, startPoint x: 284, startPoint y: 142, endPoint x: 293, endPoint y: 143, distance: 8.9
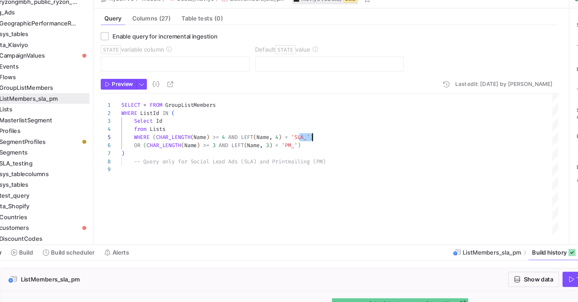
click at [293, 143] on div "SELECT * FROM GroupListMembers WHERE ListId IN ( Select Id from Lists WHERE ( C…" at bounding box center [316, 165] width 345 height 114
drag, startPoint x: 276, startPoint y: 148, endPoint x: 283, endPoint y: 150, distance: 6.9
click at [283, 150] on div "SELECT * FROM GroupListMembers WHERE ListId IN ( Select Id from Lists WHERE ( C…" at bounding box center [316, 165] width 345 height 114
click at [293, 148] on div "SELECT * FROM GroupListMembers WHERE ListId IN ( Select Id from Lists WHERE ( C…" at bounding box center [316, 165] width 345 height 114
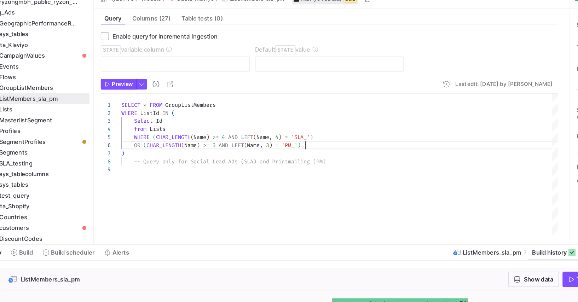
scroll to position [32, 145]
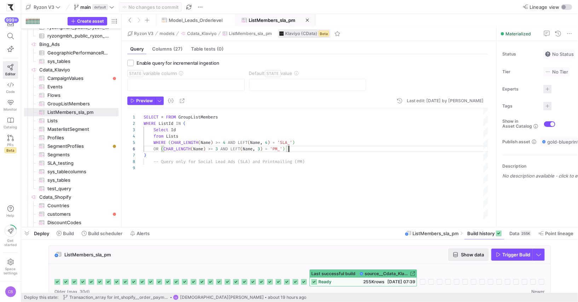
click at [475, 254] on span "Show data" at bounding box center [472, 255] width 23 height 6
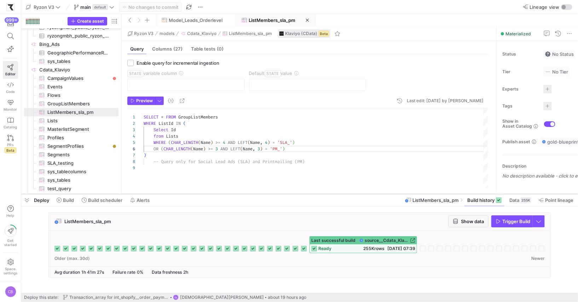
drag, startPoint x: 287, startPoint y: 227, endPoint x: 297, endPoint y: 194, distance: 34.7
click at [297, 194] on div at bounding box center [299, 194] width 557 height 3
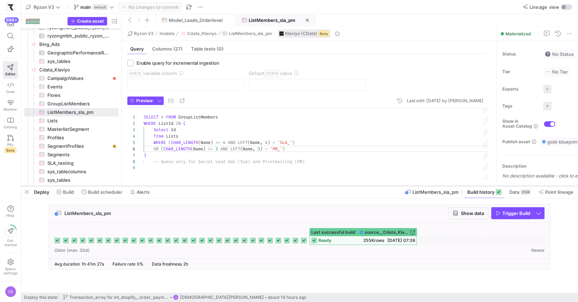
drag, startPoint x: 324, startPoint y: 195, endPoint x: 329, endPoint y: 186, distance: 9.5
click at [329, 186] on div at bounding box center [299, 186] width 557 height 3
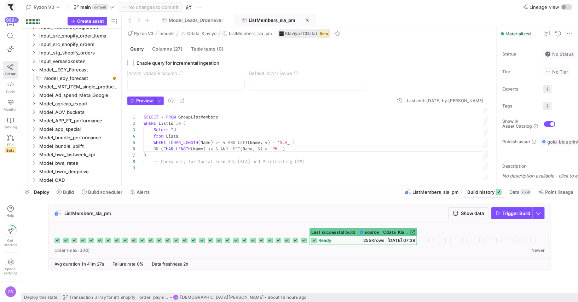
scroll to position [0, 0]
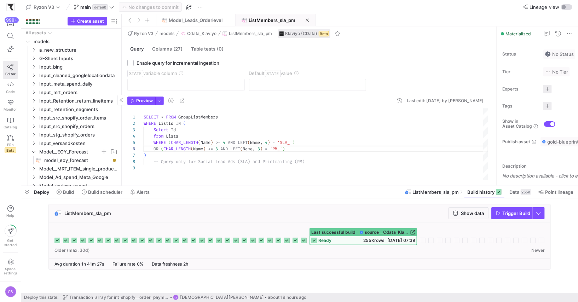
click at [35, 151] on icon "Press SPACE to select this row." at bounding box center [33, 152] width 5 height 4
click at [34, 49] on icon "Press SPACE to select this row." at bounding box center [33, 50] width 5 height 4
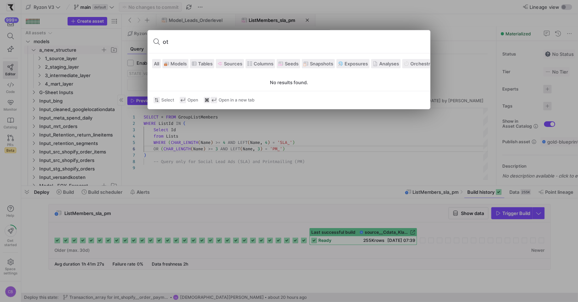
type input "o"
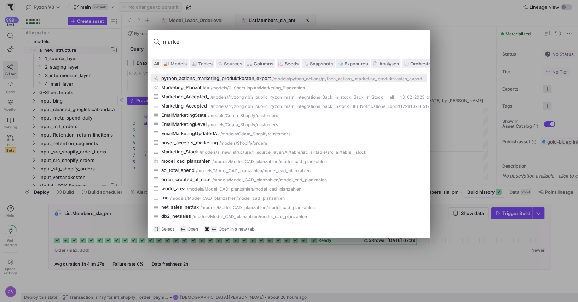
type input "marke"
click at [238, 75] on div "python_actions_marketing_produktkosten_export" at bounding box center [216, 78] width 110 height 6
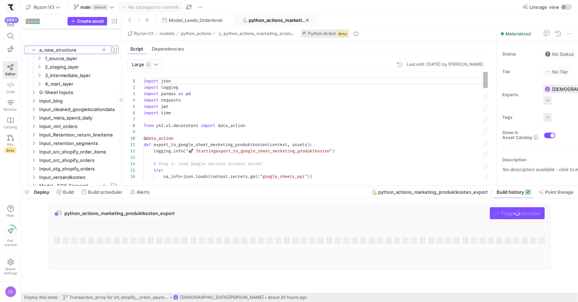
scroll to position [445, 0]
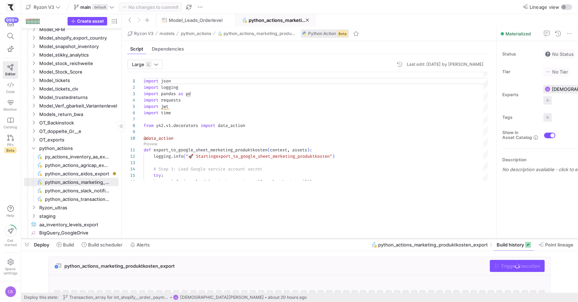
drag, startPoint x: 309, startPoint y: 185, endPoint x: 320, endPoint y: 237, distance: 53.8
click at [320, 237] on div at bounding box center [299, 238] width 557 height 3
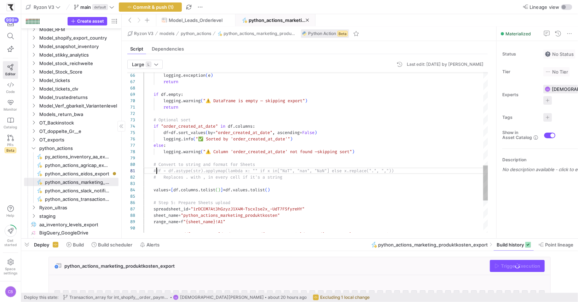
scroll to position [0, 13]
type textarea "#df = df.astype(str).applymap(lambda x: "" if x in ["NaT", "nan", "NaN"] else x…"
click at [158, 8] on span "Commit & push (1)" at bounding box center [153, 7] width 41 height 6
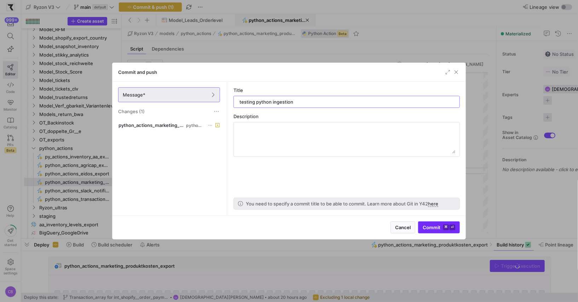
type input "testing python ingestion"
click at [432, 231] on span "submit" at bounding box center [438, 227] width 41 height 11
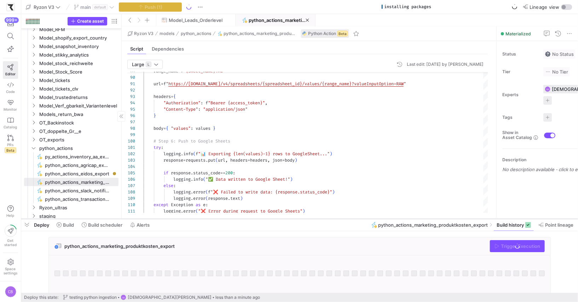
drag, startPoint x: 358, startPoint y: 239, endPoint x: 364, endPoint y: 219, distance: 20.6
click at [364, 219] on div at bounding box center [299, 219] width 557 height 3
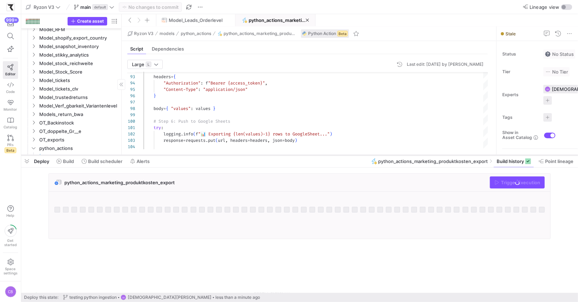
drag, startPoint x: 228, startPoint y: 220, endPoint x: 235, endPoint y: 155, distance: 65.1
click at [235, 155] on div at bounding box center [299, 155] width 557 height 3
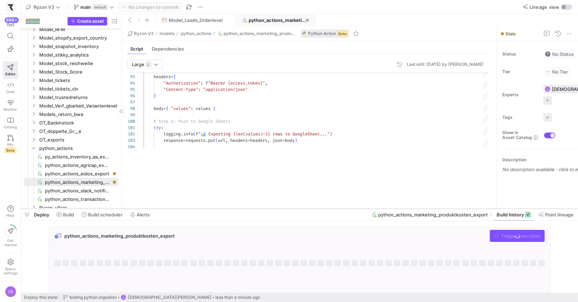
drag, startPoint x: 341, startPoint y: 153, endPoint x: 354, endPoint y: 208, distance: 57.1
click at [354, 208] on div at bounding box center [299, 208] width 557 height 3
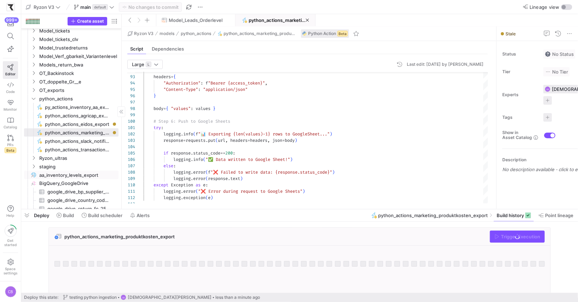
scroll to position [500, 0]
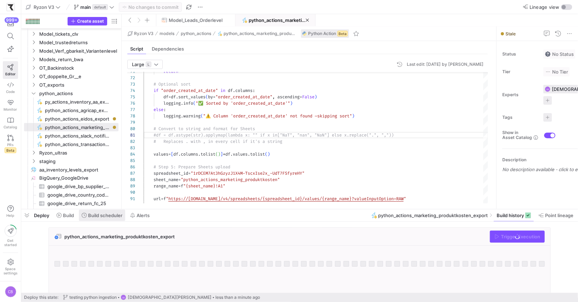
click at [91, 216] on span "Build scheduler" at bounding box center [105, 216] width 34 height 6
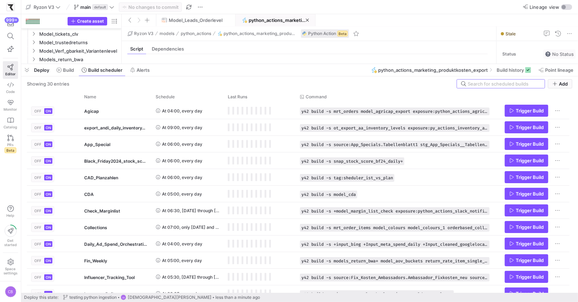
drag, startPoint x: 144, startPoint y: 208, endPoint x: 186, endPoint y: 63, distance: 151.4
click at [186, 63] on div at bounding box center [299, 64] width 557 height 3
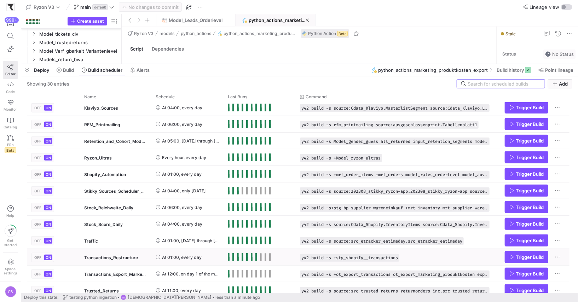
scroll to position [213, 0]
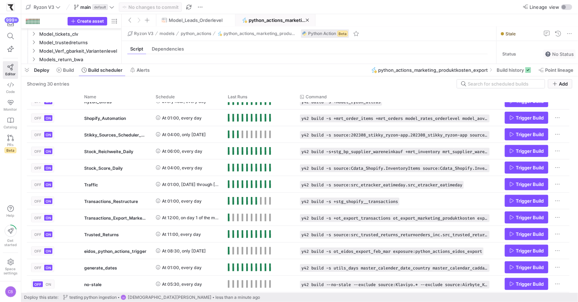
click at [501, 77] on div "Showing 30 entries Add Drag here to set row groups Drag here to set column labe…" at bounding box center [299, 184] width 557 height 216
click at [501, 73] on span "Build history" at bounding box center [510, 70] width 27 height 6
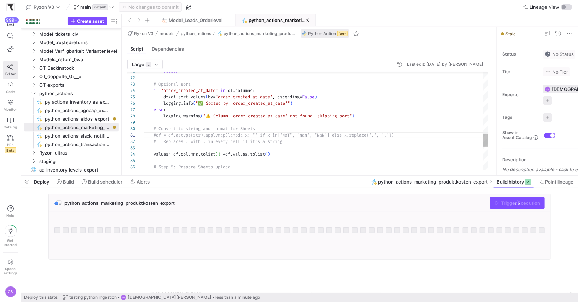
drag, startPoint x: 471, startPoint y: 64, endPoint x: 471, endPoint y: 170, distance: 106.1
click at [475, 176] on div at bounding box center [299, 175] width 557 height 3
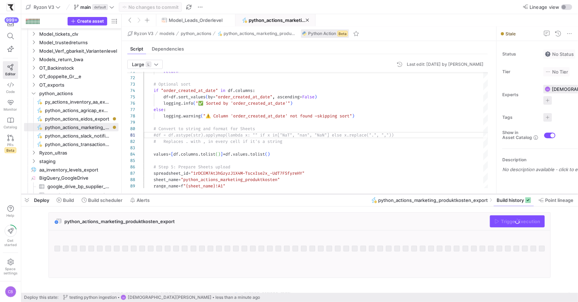
drag, startPoint x: 233, startPoint y: 175, endPoint x: 236, endPoint y: 194, distance: 18.6
click at [236, 194] on div at bounding box center [299, 194] width 557 height 3
click at [498, 219] on div "Trigger Execution" at bounding box center [517, 221] width 55 height 12
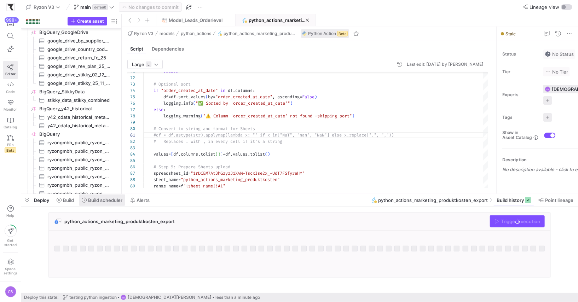
click at [98, 201] on span "Build scheduler" at bounding box center [105, 200] width 34 height 6
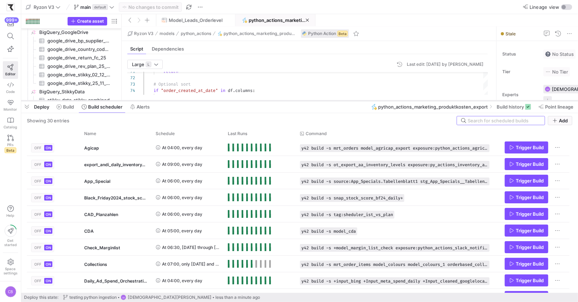
drag, startPoint x: 260, startPoint y: 193, endPoint x: 267, endPoint y: 99, distance: 94.3
click at [266, 99] on div at bounding box center [299, 100] width 557 height 3
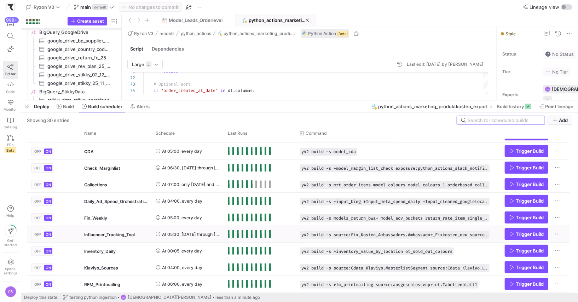
scroll to position [108, 0]
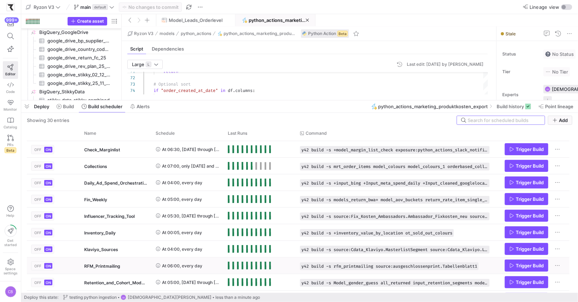
scroll to position [93, 0]
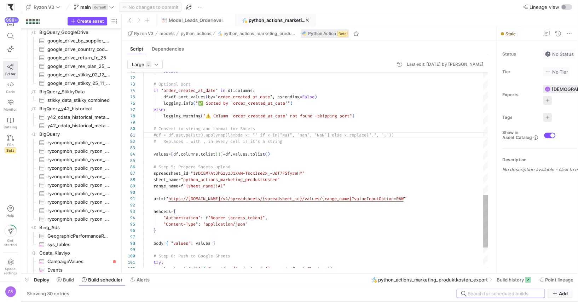
drag, startPoint x: 206, startPoint y: 101, endPoint x: 221, endPoint y: 264, distance: 163.7
click at [220, 273] on div at bounding box center [299, 273] width 557 height 3
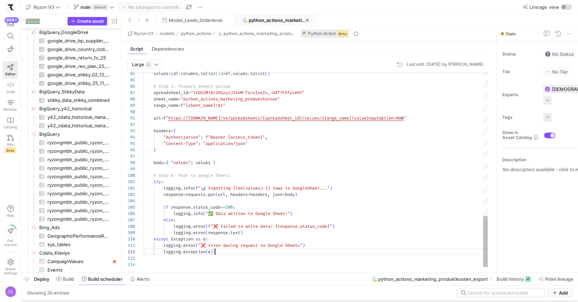
scroll to position [6, 71]
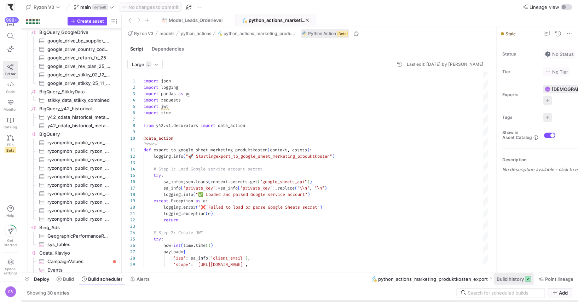
click at [513, 278] on span "Build history" at bounding box center [510, 279] width 27 height 6
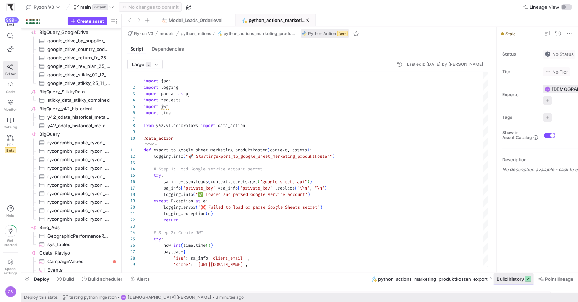
click at [504, 278] on span "Build history" at bounding box center [510, 279] width 27 height 6
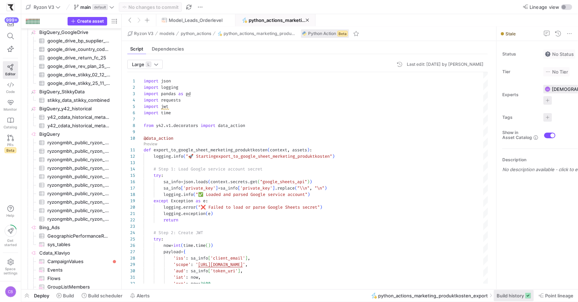
click at [503, 293] on span "Build history" at bounding box center [510, 296] width 27 height 6
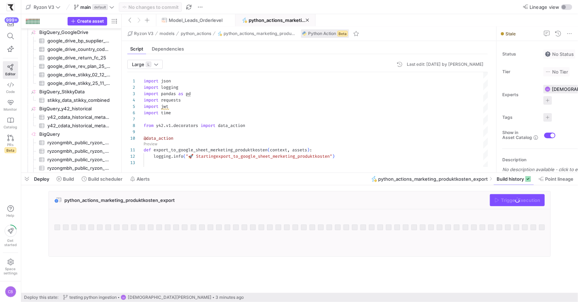
click at [510, 201] on div "Trigger Execution" at bounding box center [517, 200] width 55 height 12
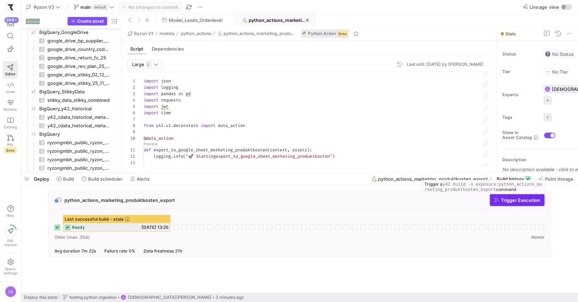
click at [497, 201] on icon "button" at bounding box center [497, 200] width 4 height 4
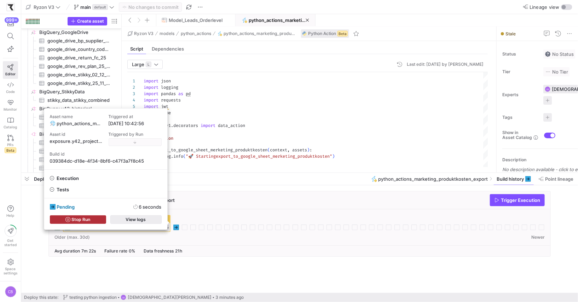
click at [146, 221] on span "button" at bounding box center [136, 220] width 51 height 8
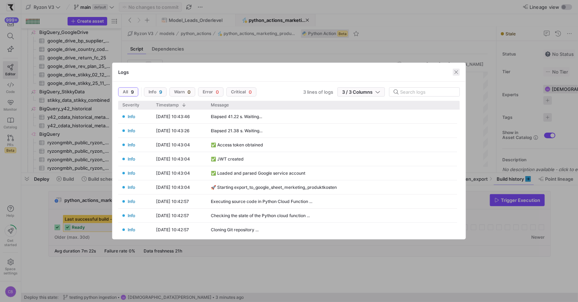
click at [455, 71] on span "button" at bounding box center [456, 72] width 7 height 7
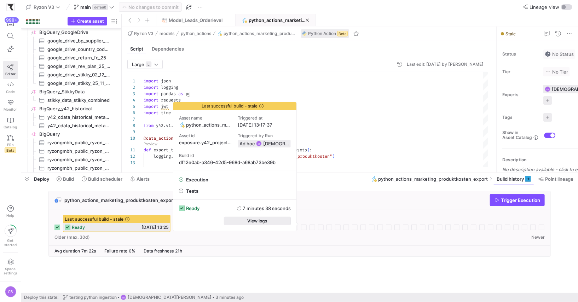
click at [230, 219] on span "button" at bounding box center [257, 221] width 67 height 8
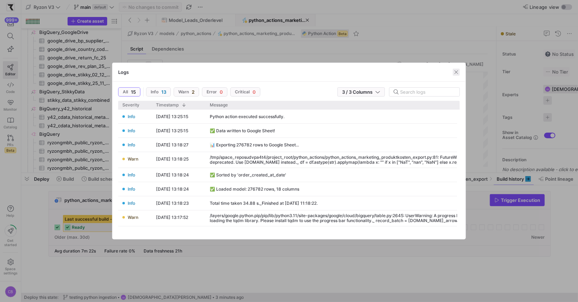
click at [459, 69] on span "button" at bounding box center [456, 72] width 7 height 7
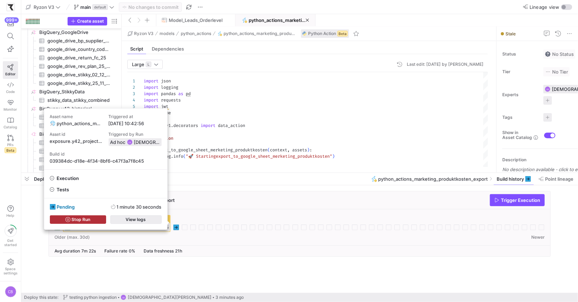
click at [144, 221] on span "View logs" at bounding box center [136, 219] width 20 height 5
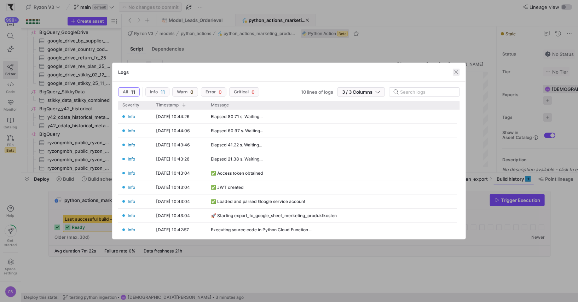
click at [456, 71] on span "button" at bounding box center [456, 72] width 7 height 7
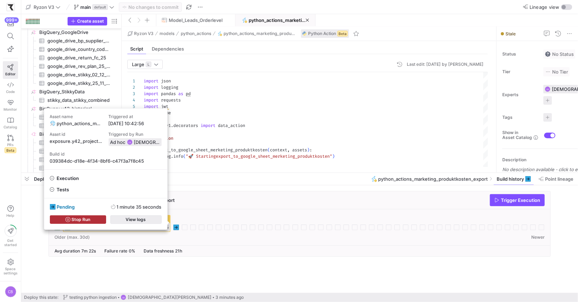
click at [158, 222] on span "button" at bounding box center [136, 220] width 51 height 8
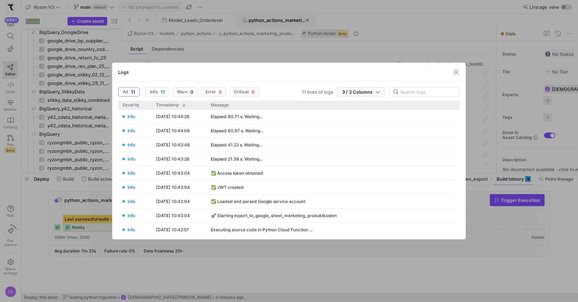
click at [457, 72] on span "button" at bounding box center [456, 72] width 7 height 7
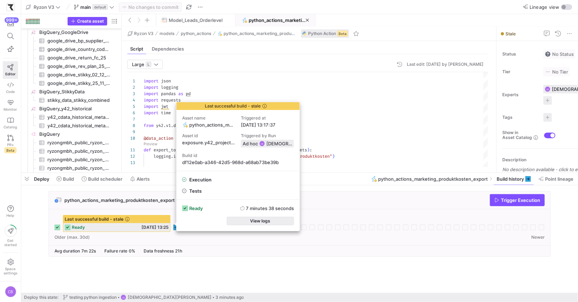
click at [259, 224] on span "button" at bounding box center [260, 221] width 67 height 8
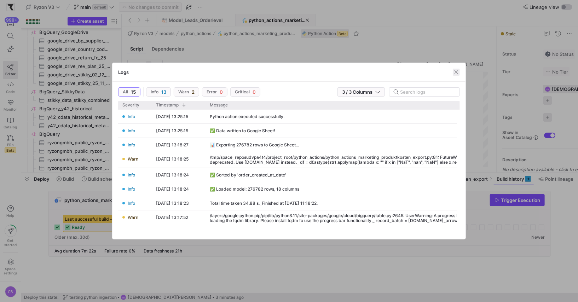
click at [459, 69] on span "button" at bounding box center [456, 72] width 7 height 7
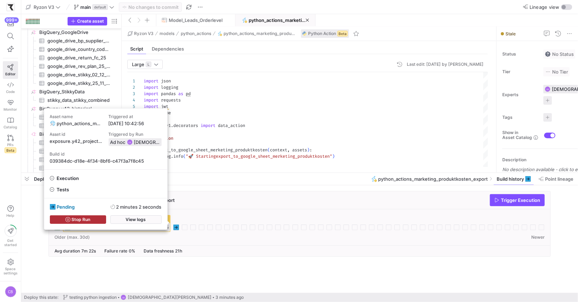
click at [162, 222] on div "pending 2 minutes 2 seconds Stop Run View logs" at bounding box center [105, 213] width 123 height 31
click at [160, 221] on span "button" at bounding box center [136, 220] width 51 height 8
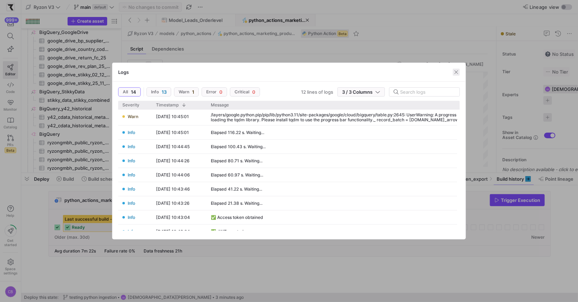
click at [454, 73] on span "button" at bounding box center [456, 72] width 7 height 7
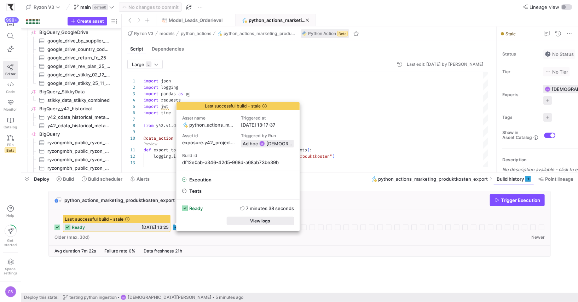
click at [243, 219] on span "button" at bounding box center [260, 221] width 67 height 8
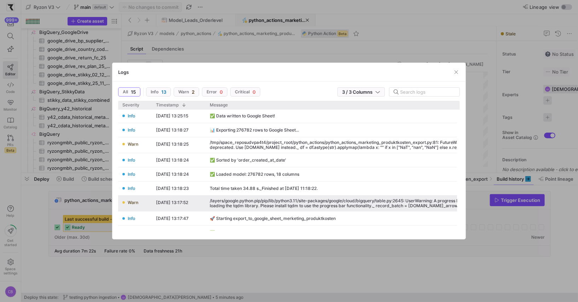
scroll to position [30, 0]
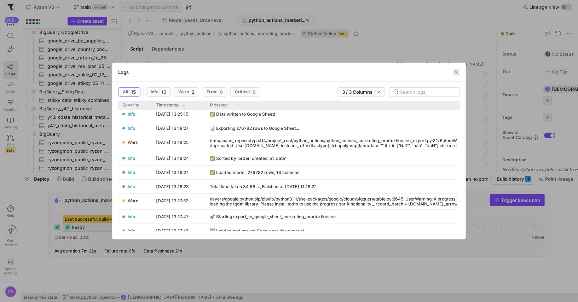
click at [455, 73] on span "button" at bounding box center [456, 72] width 7 height 7
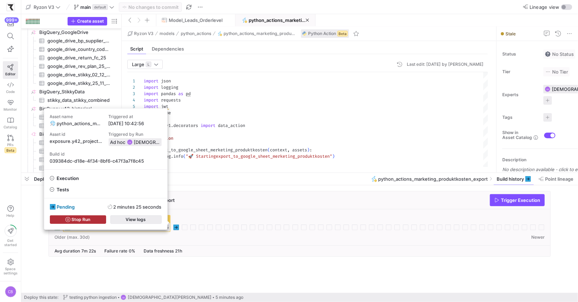
click at [155, 221] on span "button" at bounding box center [136, 220] width 51 height 8
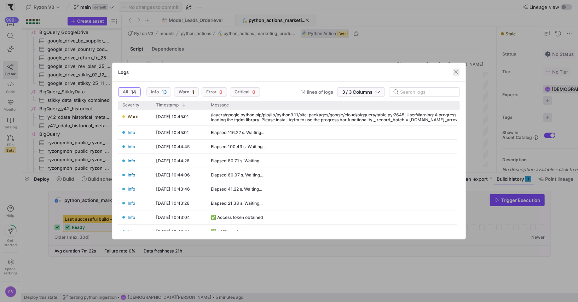
click at [456, 74] on span "button" at bounding box center [456, 72] width 7 height 7
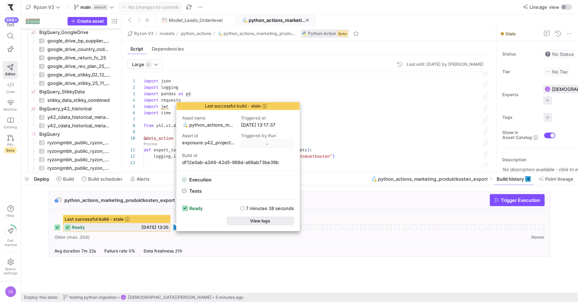
click at [235, 219] on span "button" at bounding box center [260, 221] width 67 height 8
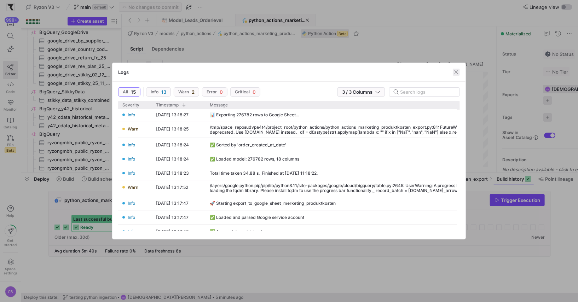
click at [455, 71] on span "button" at bounding box center [456, 72] width 7 height 7
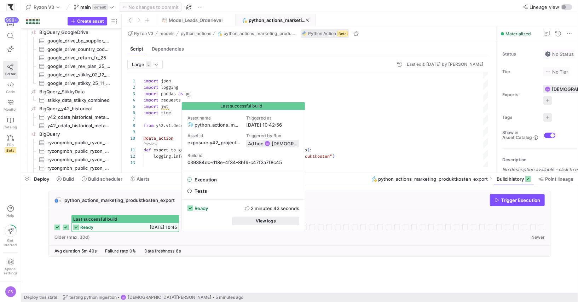
click at [255, 222] on span "button" at bounding box center [266, 221] width 67 height 8
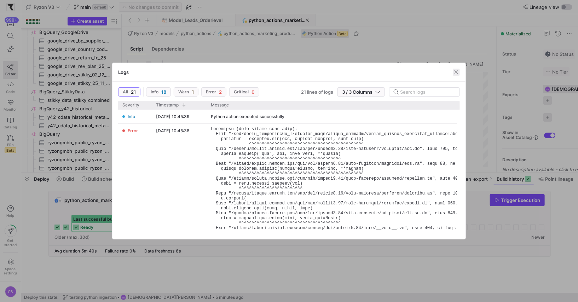
click at [457, 71] on span "button" at bounding box center [456, 72] width 7 height 7
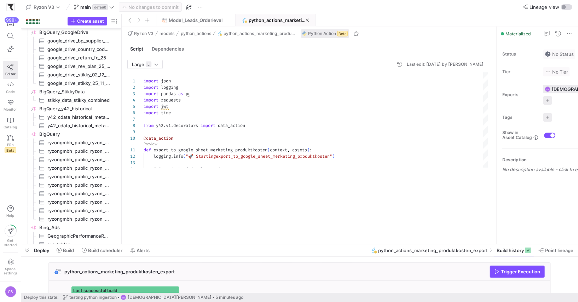
drag, startPoint x: 173, startPoint y: 172, endPoint x: 189, endPoint y: 236, distance: 65.9
click at [191, 243] on div at bounding box center [299, 244] width 557 height 3
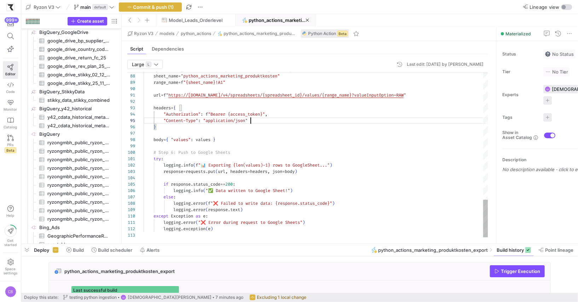
scroll to position [25, 107]
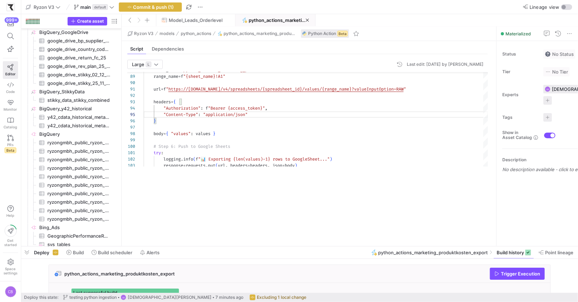
drag, startPoint x: 323, startPoint y: 244, endPoint x: 337, endPoint y: 235, distance: 16.2
click at [340, 245] on div at bounding box center [299, 246] width 557 height 3
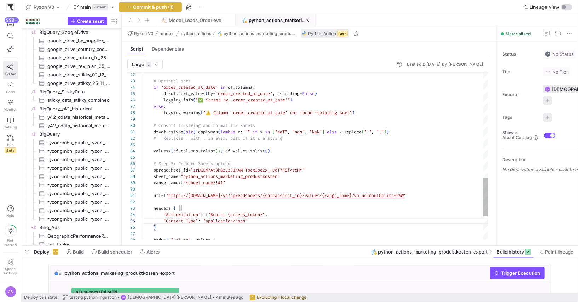
drag, startPoint x: 203, startPoint y: 130, endPoint x: 447, endPoint y: 133, distance: 244.5
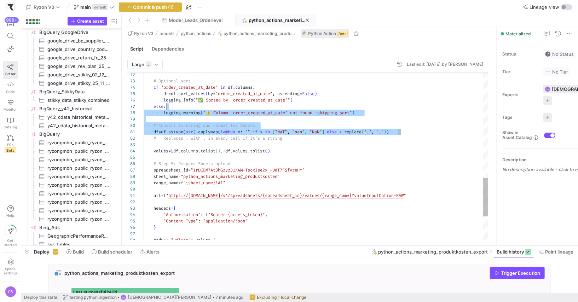
scroll to position [38, 23]
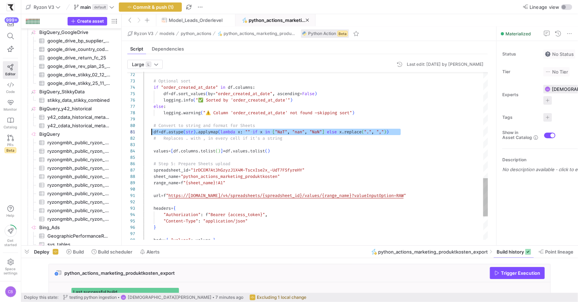
drag, startPoint x: 447, startPoint y: 133, endPoint x: 151, endPoint y: 133, distance: 296.1
drag, startPoint x: 411, startPoint y: 130, endPoint x: 154, endPoint y: 133, distance: 257.2
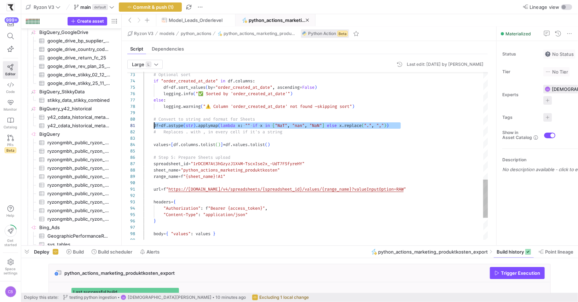
drag, startPoint x: 418, startPoint y: 123, endPoint x: 154, endPoint y: 125, distance: 263.5
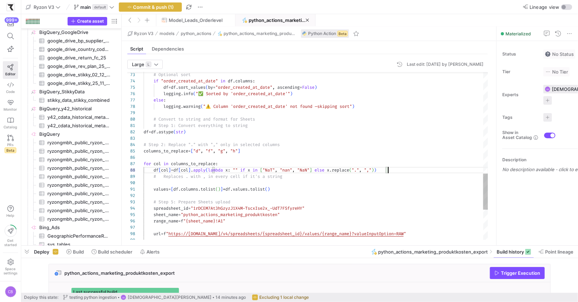
scroll to position [45, 244]
click at [144, 131] on div "95 96 97 98 99 94 93 92 91 90 89 81 80 79 78 77 76 75 74 73 82 83 84 85 86 87 8…" at bounding box center [307, 156] width 361 height 168
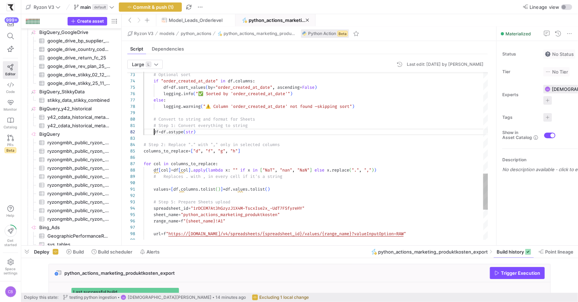
click at [143, 144] on div "84" at bounding box center [135, 144] width 16 height 6
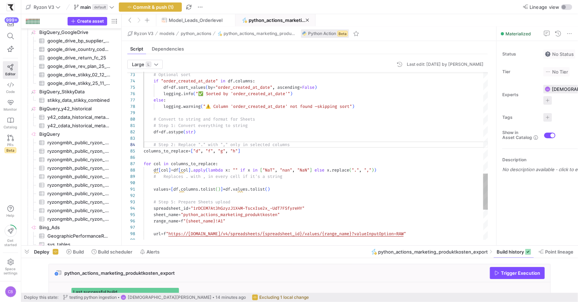
click at [144, 149] on div "sheet_name = "python_actions_marketing_produktkosten" range_name = f "{sheet_na…" at bounding box center [316, 156] width 345 height 168
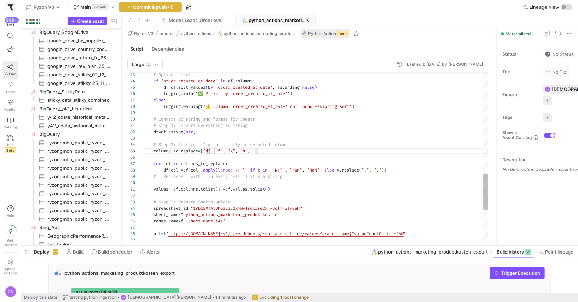
scroll to position [25, 71]
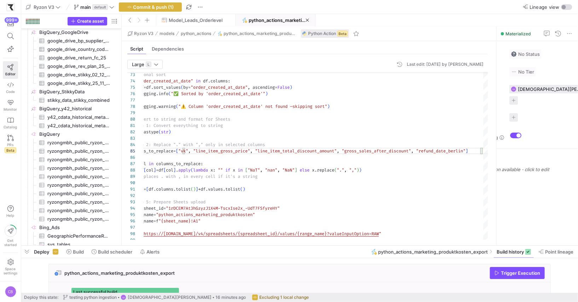
scroll to position [0, 43]
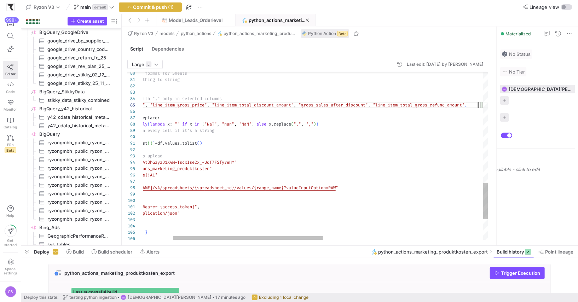
scroll to position [25, 402]
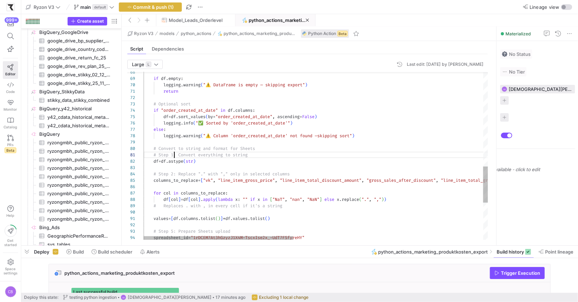
scroll to position [0, 30]
click at [174, 155] on div "# Convert to string and format for Sheets logging . warning ( "⚠️ Column 'order…" at bounding box center [534, 24] width 781 height 786
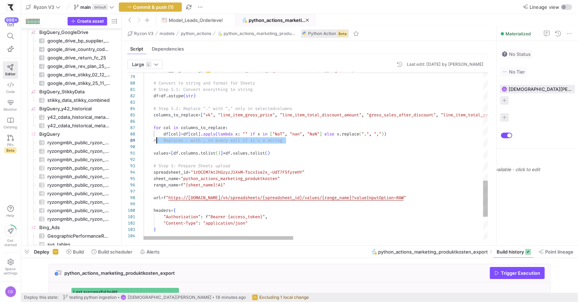
scroll to position [51, 10]
drag, startPoint x: 296, startPoint y: 140, endPoint x: 154, endPoint y: 139, distance: 142.6
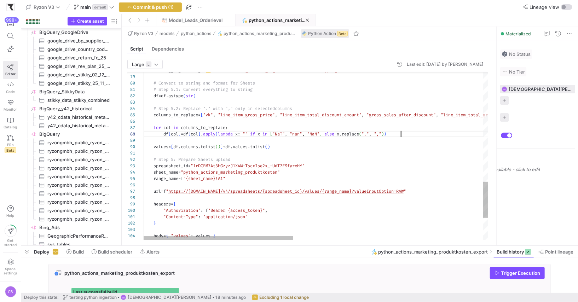
scroll to position [45, 387]
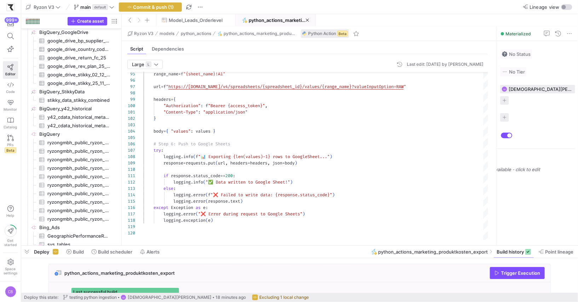
type textarea "ing df = df.astype(str) # Step 5.2: Replace "." with "," only in selected colum…"
click at [161, 12] on y42-top-nav "Ryzon V3 main default Commit & push (1) Lineage view" at bounding box center [299, 7] width 557 height 14
click at [161, 7] on span "Commit & push (1)" at bounding box center [153, 7] width 41 height 6
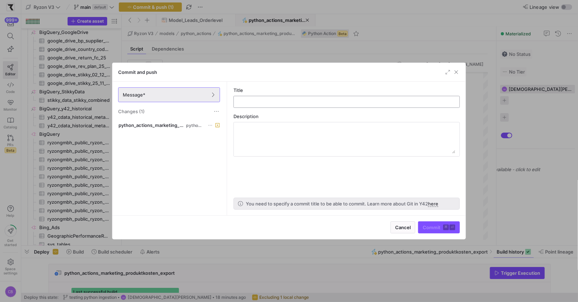
click at [276, 100] on input "text" at bounding box center [346, 102] width 214 height 6
click at [274, 105] on div at bounding box center [346, 101] width 214 height 11
type input "m"
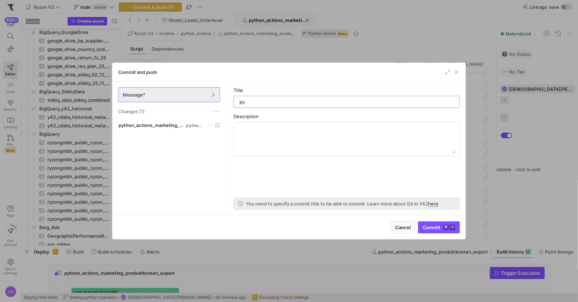
type input "p"
type input "d"
drag, startPoint x: 330, startPoint y: 99, endPoint x: 262, endPoint y: 100, distance: 67.9
click at [262, 100] on div "df replace only specific column strings" at bounding box center [346, 101] width 214 height 11
drag, startPoint x: 245, startPoint y: 100, endPoint x: 331, endPoint y: 104, distance: 86.1
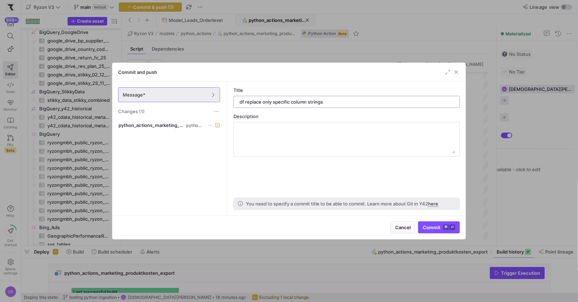
click at [331, 104] on div "df replace only specific column strings" at bounding box center [346, 101] width 214 height 11
type input "df datatype"
click at [435, 233] on span "submit" at bounding box center [438, 227] width 41 height 11
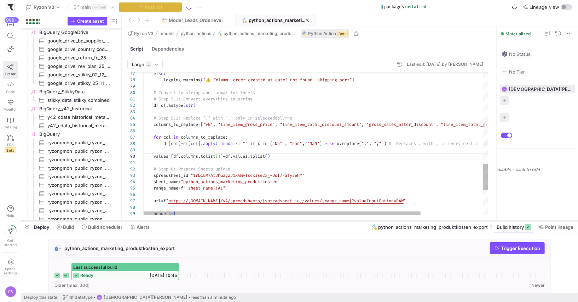
drag, startPoint x: 377, startPoint y: 247, endPoint x: 389, endPoint y: 227, distance: 22.4
click at [389, 222] on div at bounding box center [299, 221] width 557 height 3
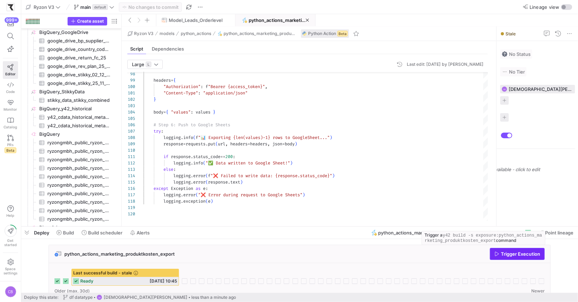
click at [510, 254] on span "Trigger Execution" at bounding box center [520, 254] width 39 height 6
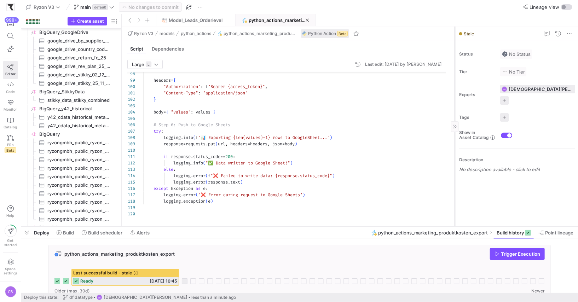
scroll to position [0, 1]
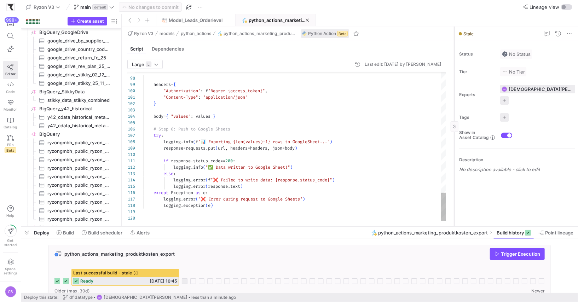
drag, startPoint x: 496, startPoint y: 141, endPoint x: 454, endPoint y: 143, distance: 42.1
click at [454, 143] on div at bounding box center [454, 127] width 0 height 200
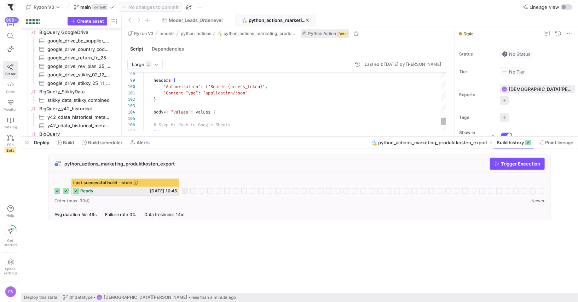
drag, startPoint x: 317, startPoint y: 226, endPoint x: 308, endPoint y: 136, distance: 90.7
click at [308, 136] on div at bounding box center [299, 136] width 557 height 3
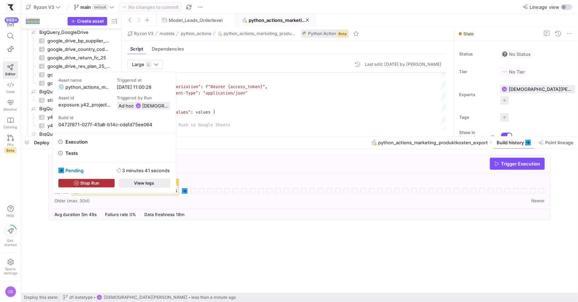
click at [151, 183] on span "View logs" at bounding box center [144, 183] width 20 height 5
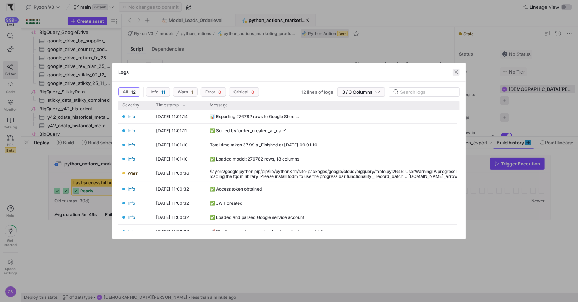
click at [459, 74] on span "button" at bounding box center [456, 72] width 7 height 7
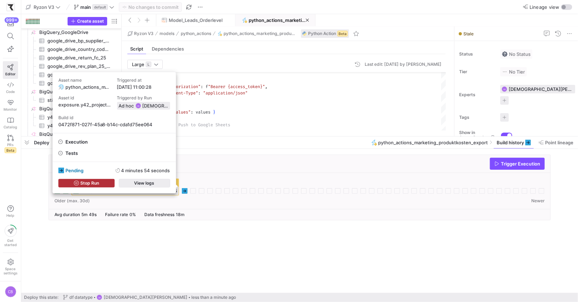
click at [135, 182] on span "View logs" at bounding box center [144, 183] width 20 height 5
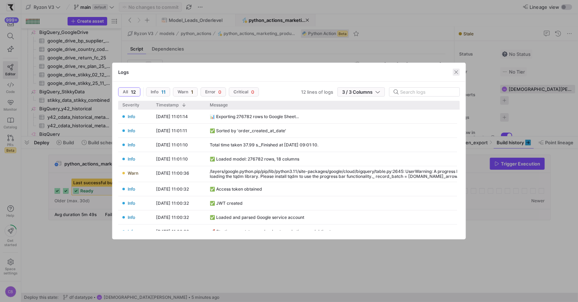
click at [453, 70] on span "button" at bounding box center [456, 72] width 7 height 7
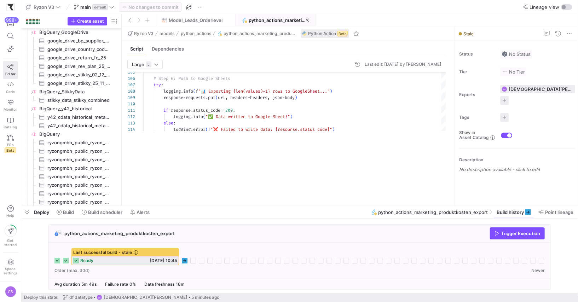
drag, startPoint x: 199, startPoint y: 135, endPoint x: 203, endPoint y: 221, distance: 85.7
click at [203, 208] on div at bounding box center [299, 206] width 557 height 3
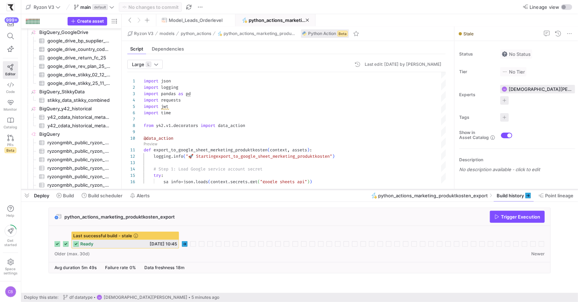
drag, startPoint x: 188, startPoint y: 224, endPoint x: 188, endPoint y: 170, distance: 54.1
click at [188, 188] on div at bounding box center [299, 189] width 557 height 3
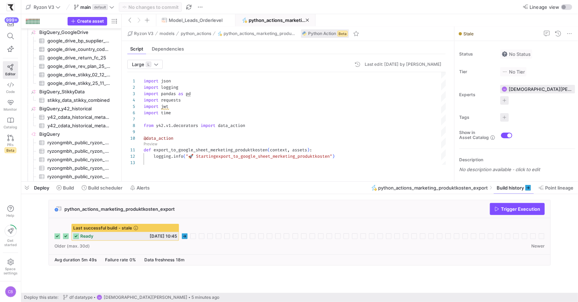
drag, startPoint x: 192, startPoint y: 168, endPoint x: 193, endPoint y: 180, distance: 11.7
click at [193, 180] on as-split "Ryzon V3 main default No changes to commit Lineage view Create asset Drag here …" at bounding box center [299, 151] width 557 height 302
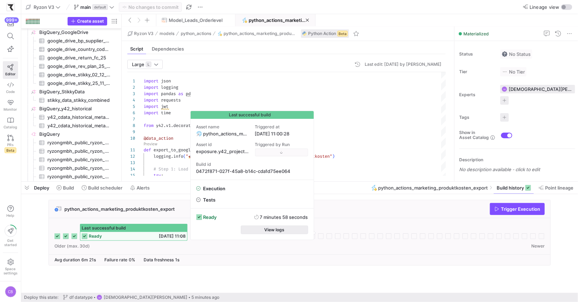
click at [271, 232] on span "View logs" at bounding box center [274, 229] width 20 height 5
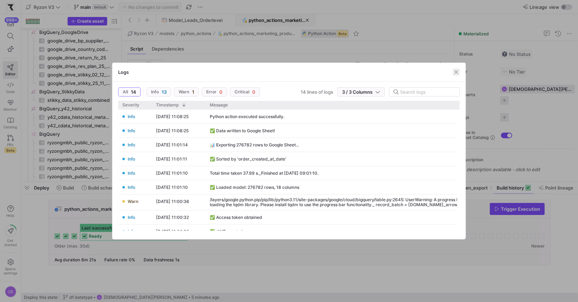
click at [457, 73] on span "button" at bounding box center [456, 72] width 7 height 7
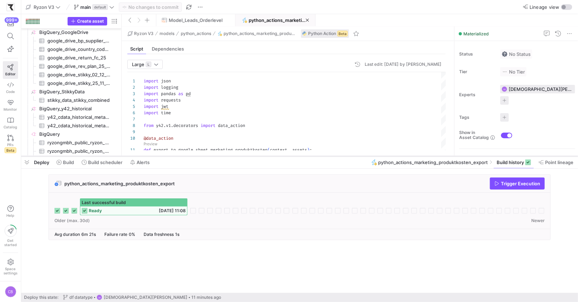
drag, startPoint x: 338, startPoint y: 182, endPoint x: 351, endPoint y: 156, distance: 28.6
click at [351, 156] on div at bounding box center [299, 156] width 557 height 3
click at [516, 163] on span "Build history" at bounding box center [510, 163] width 27 height 6
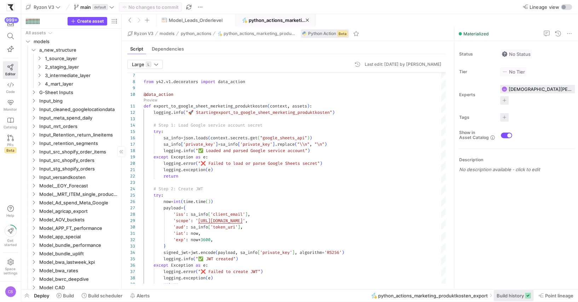
click at [516, 294] on span "Build history" at bounding box center [510, 296] width 27 height 6
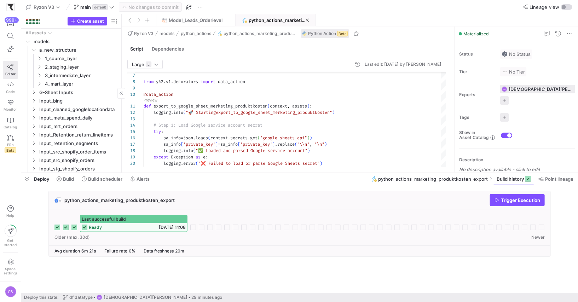
click at [89, 229] on span "ready" at bounding box center [95, 227] width 13 height 5
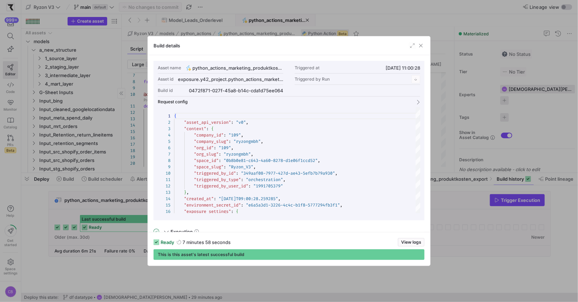
scroll to position [64, 0]
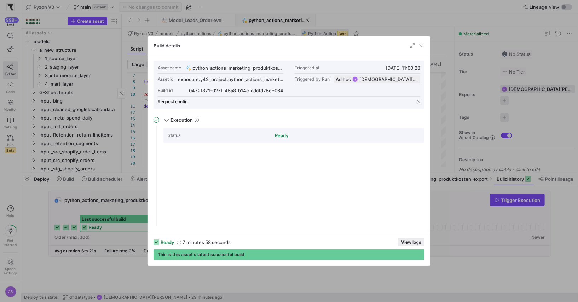
click at [410, 242] on span "View logs" at bounding box center [411, 242] width 20 height 5
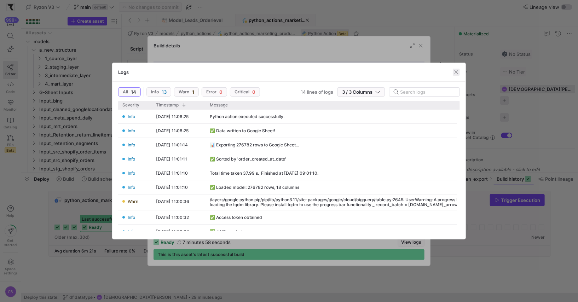
click at [458, 70] on span "button" at bounding box center [456, 72] width 7 height 7
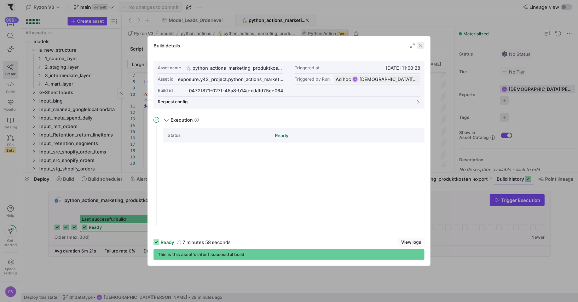
click at [421, 46] on span "button" at bounding box center [420, 45] width 7 height 7
